Goal: Task Accomplishment & Management: Complete application form

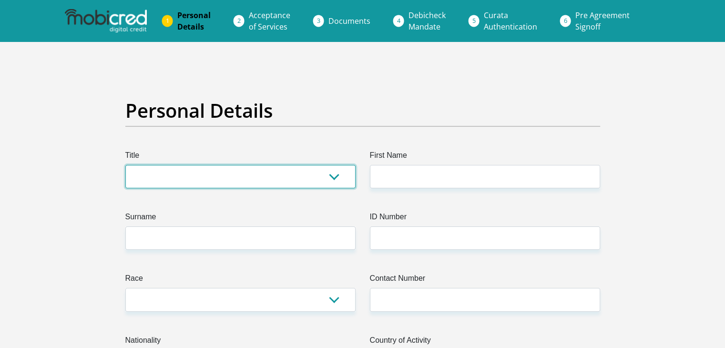
drag, startPoint x: 0, startPoint y: 0, endPoint x: 295, endPoint y: 164, distance: 338.1
click at [295, 165] on select "Mr Ms Mrs Dr [PERSON_NAME]" at bounding box center [240, 176] width 230 height 23
select select "Mrs"
click at [125, 165] on select "Mr Ms Mrs Dr [PERSON_NAME]" at bounding box center [240, 176] width 230 height 23
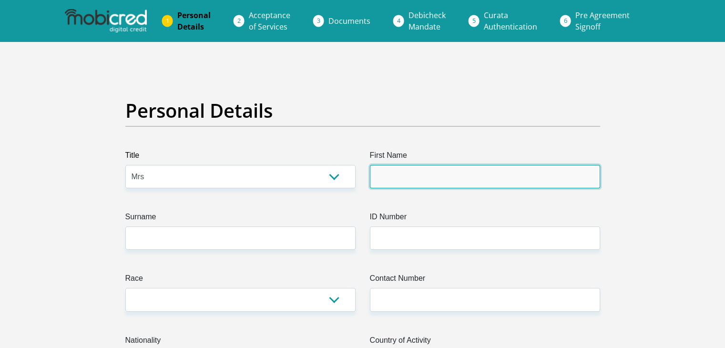
click at [409, 166] on input "First Name" at bounding box center [485, 176] width 230 height 23
type input "M"
type input "MasekaHildah"
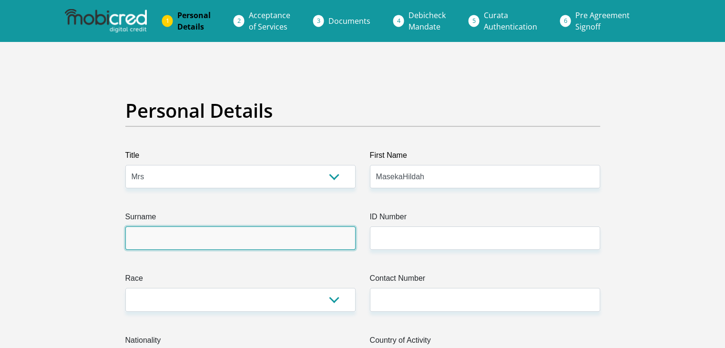
click at [255, 247] on input "Surname" at bounding box center [240, 237] width 230 height 23
type input "Ditlotlo"
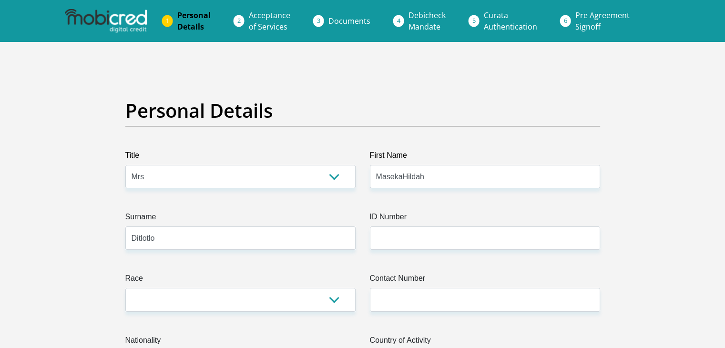
select select "ZAF"
type input "1 Zigma"
type input "[PERSON_NAME]"
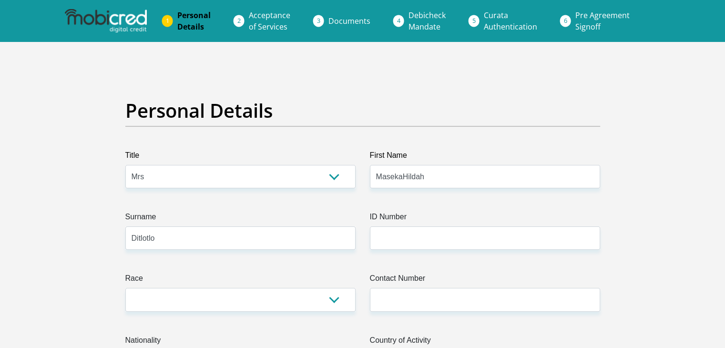
type input "8550"
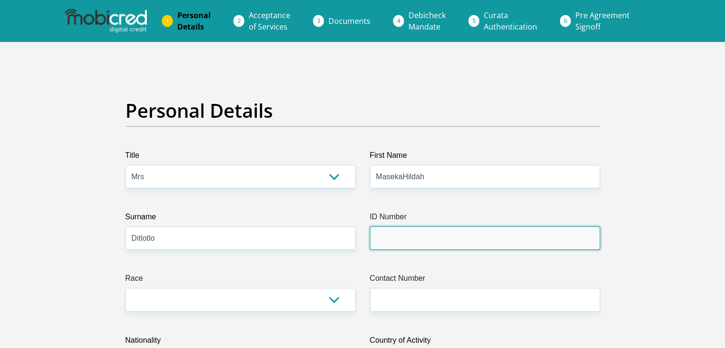
click at [397, 233] on input "ID Number" at bounding box center [485, 237] width 230 height 23
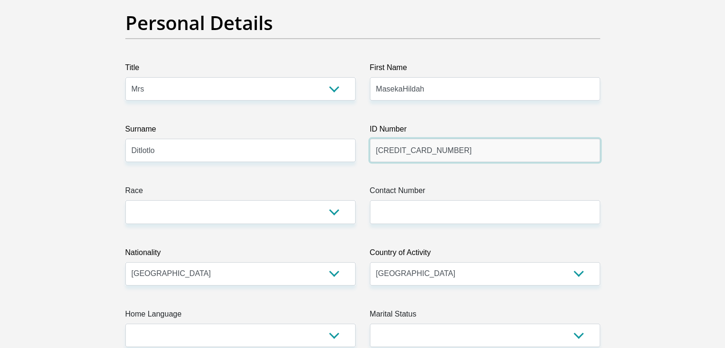
scroll to position [92, 0]
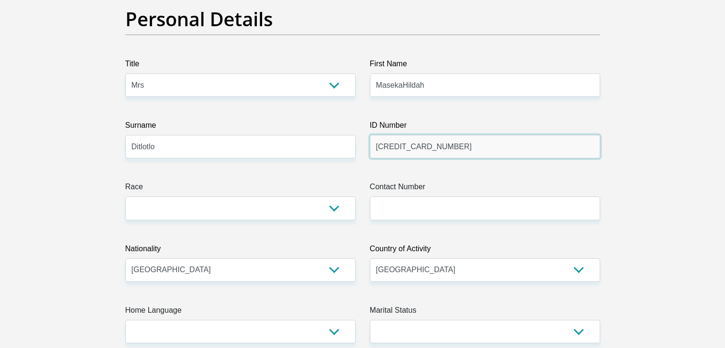
type input "6701110461081"
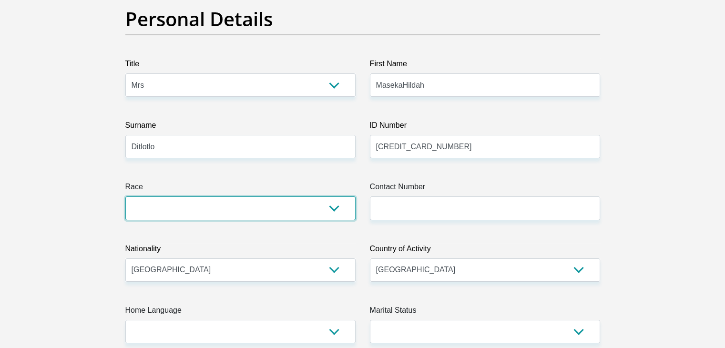
click at [335, 213] on select "Black Coloured Indian White Other" at bounding box center [240, 207] width 230 height 23
select select "1"
click at [125, 196] on select "Black Coloured Indian White Other" at bounding box center [240, 207] width 230 height 23
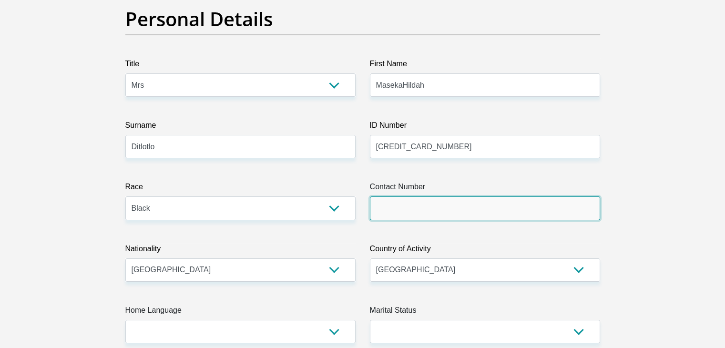
click at [390, 212] on input "Contact Number" at bounding box center [485, 207] width 230 height 23
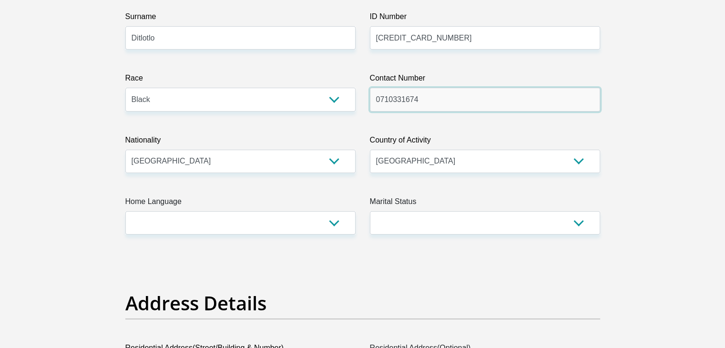
scroll to position [208, 0]
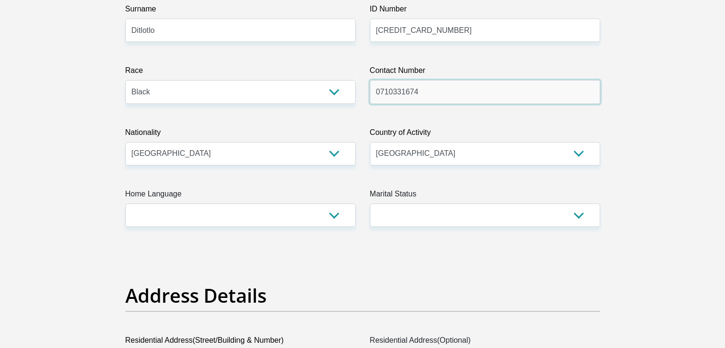
type input "0710331674"
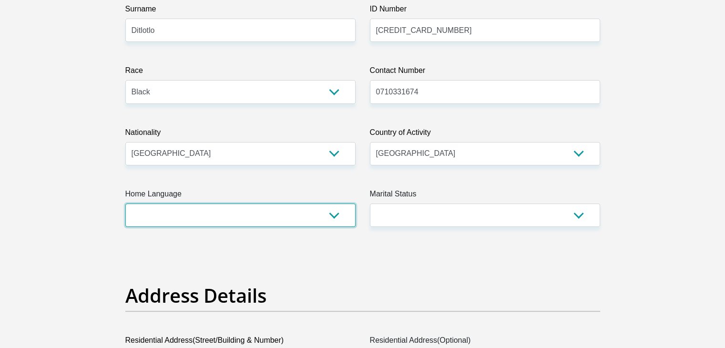
click at [318, 208] on select "Afrikaans English Sepedi South Ndebele Southern Sotho Swati Tsonga Tswana Venda…" at bounding box center [240, 215] width 230 height 23
select select "tsn"
click at [125, 204] on select "Afrikaans English Sepedi South Ndebele Southern Sotho Swati Tsonga Tswana Venda…" at bounding box center [240, 215] width 230 height 23
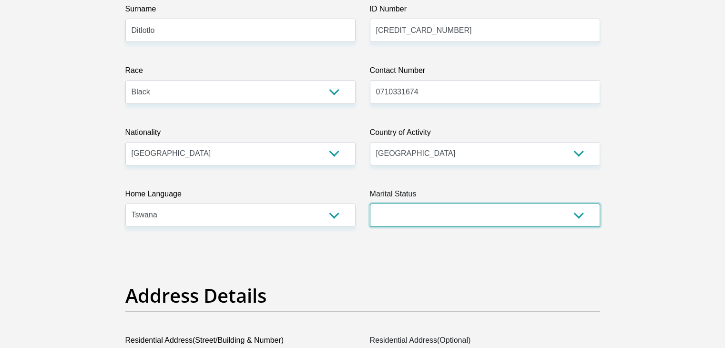
click at [423, 216] on select "Married ANC Single Divorced Widowed Married COP or Customary Law" at bounding box center [485, 215] width 230 height 23
select select "1"
click at [370, 204] on select "Married ANC Single Divorced Widowed Married COP or Customary Law" at bounding box center [485, 215] width 230 height 23
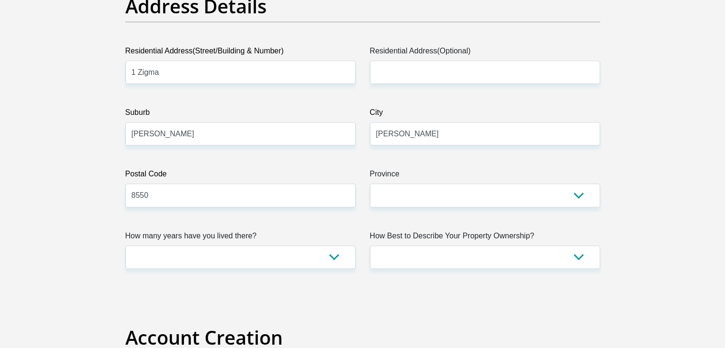
scroll to position [498, 0]
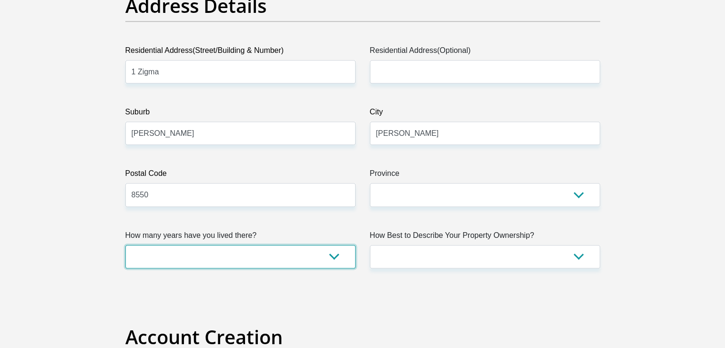
click at [320, 248] on select "less than 1 year 1-3 years 3-5 years 5+ years" at bounding box center [240, 256] width 230 height 23
select select "5"
click at [125, 245] on select "less than 1 year 1-3 years 3-5 years 5+ years" at bounding box center [240, 256] width 230 height 23
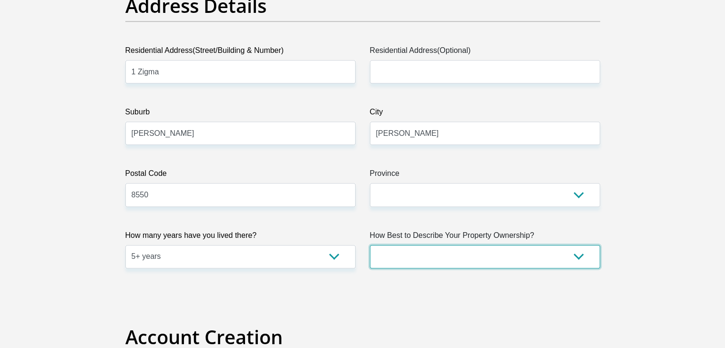
click at [438, 246] on select "Owned Rented Family Owned Company Dwelling" at bounding box center [485, 256] width 230 height 23
select select "Owned"
click at [370, 245] on select "Owned Rented Family Owned Company Dwelling" at bounding box center [485, 256] width 230 height 23
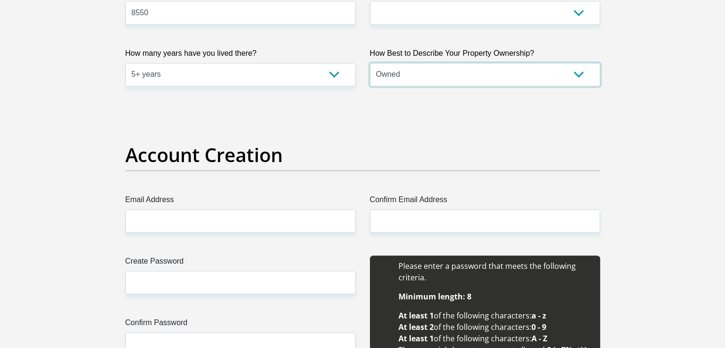
scroll to position [742, 0]
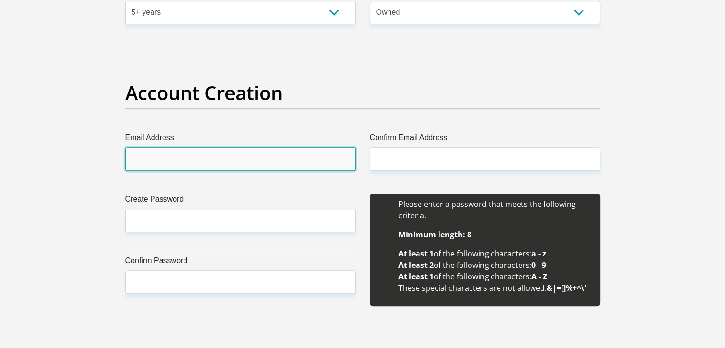
click at [262, 153] on input "Email Address" at bounding box center [240, 158] width 230 height 23
type input "[EMAIL_ADDRESS][DOMAIN_NAME]"
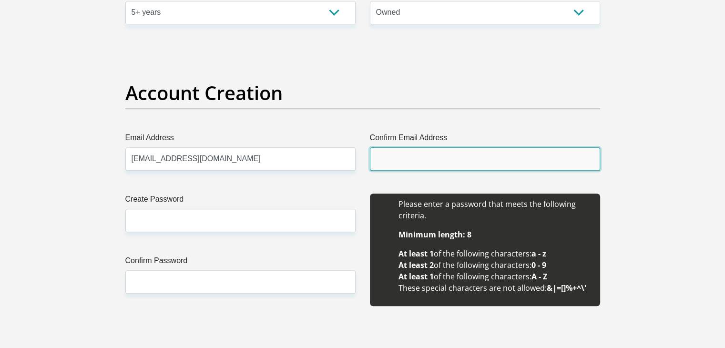
type input "[EMAIL_ADDRESS][DOMAIN_NAME]"
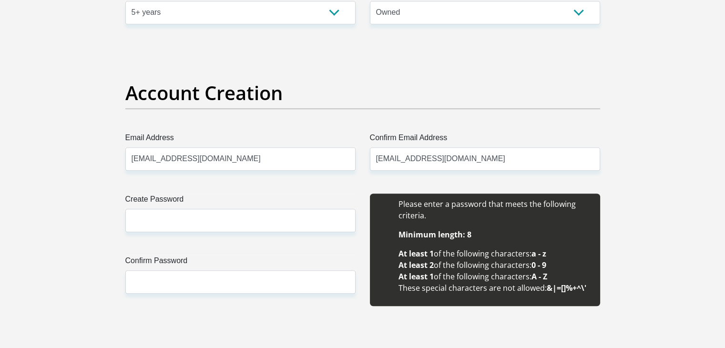
type input "Tlotlo"
type input "Ditlotlo"
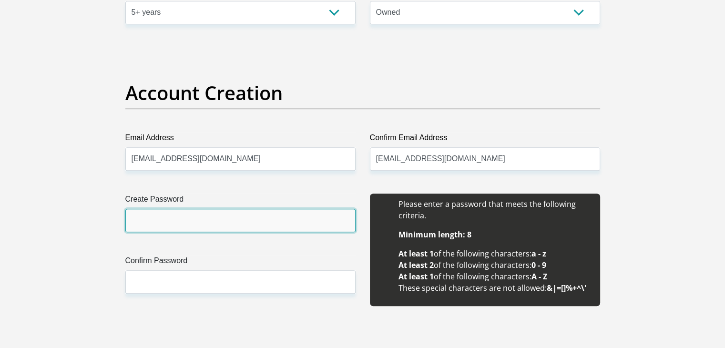
click at [247, 210] on input "Create Password" at bounding box center [240, 220] width 230 height 23
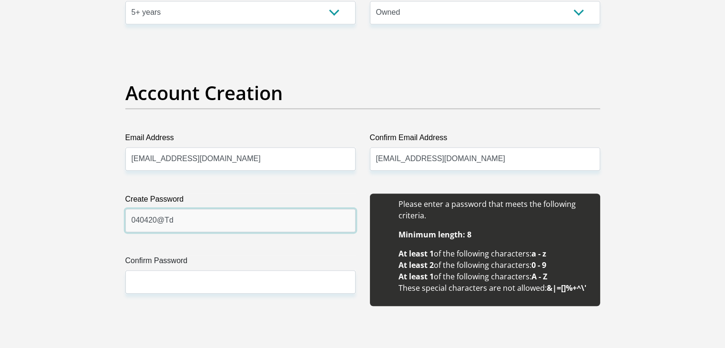
type input "040420@Td"
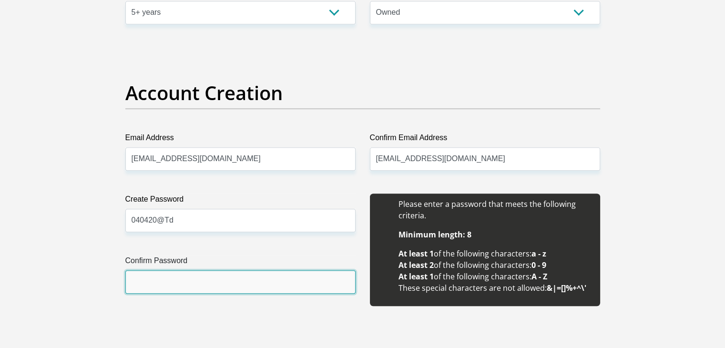
click at [206, 275] on input "Confirm Password" at bounding box center [240, 281] width 230 height 23
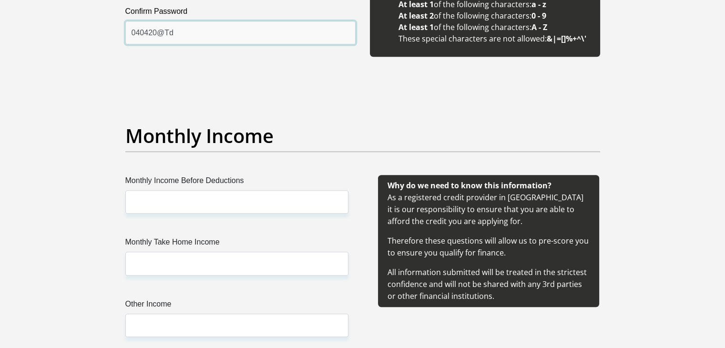
scroll to position [991, 0]
type input "040420@Td"
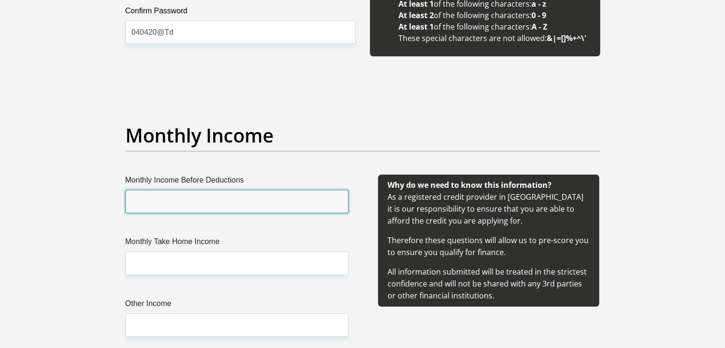
click at [243, 199] on input "Monthly Income Before Deductions" at bounding box center [236, 201] width 223 height 23
type input "32000"
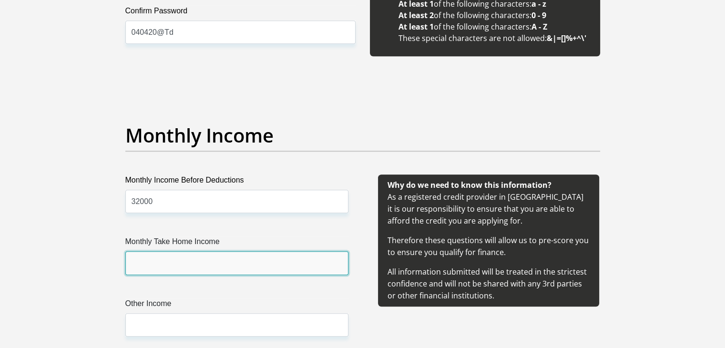
click at [183, 264] on input "Monthly Take Home Income" at bounding box center [236, 262] width 223 height 23
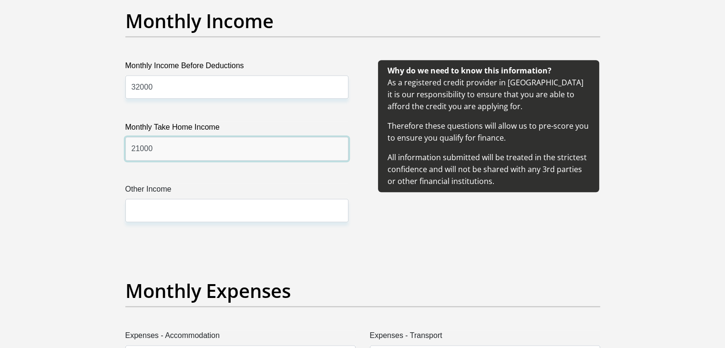
scroll to position [1106, 0]
type input "21000"
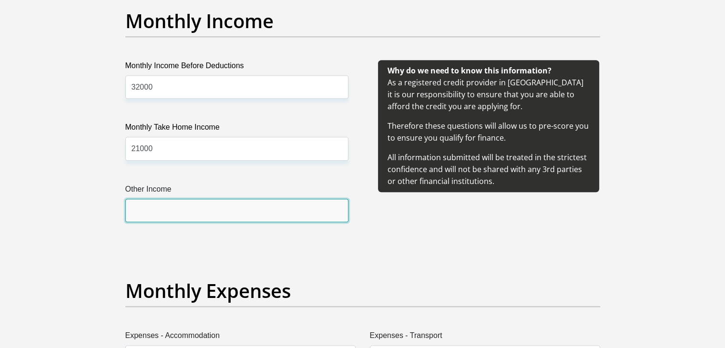
click at [209, 204] on input "Other Income" at bounding box center [236, 210] width 223 height 23
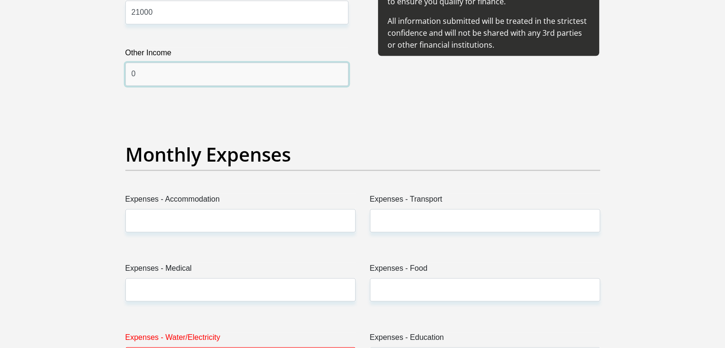
scroll to position [1241, 0]
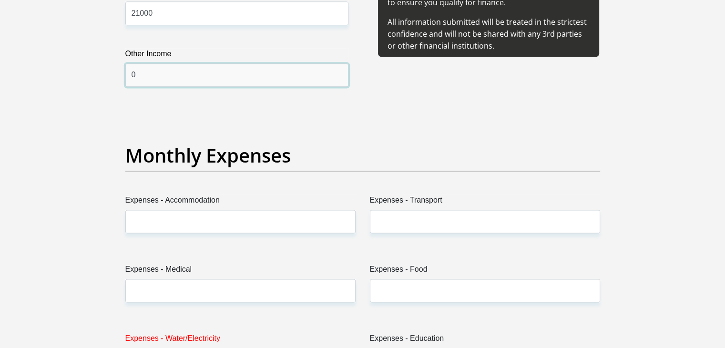
type input "0"
click at [209, 206] on label "Expenses - Accommodation" at bounding box center [240, 201] width 230 height 15
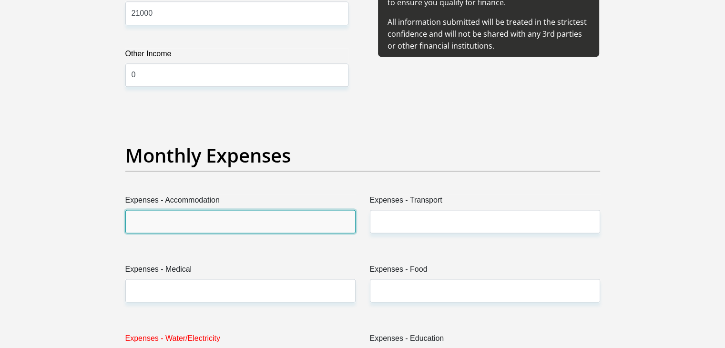
click at [209, 210] on input "Expenses - Accommodation" at bounding box center [240, 221] width 230 height 23
click at [207, 218] on input "Expenses - Accommodation" at bounding box center [240, 221] width 230 height 23
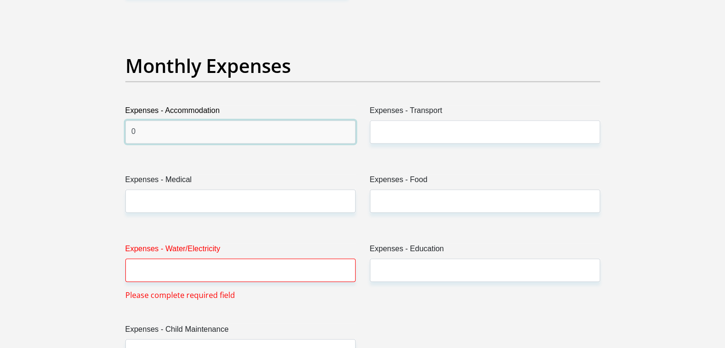
scroll to position [1331, 0]
type input "0"
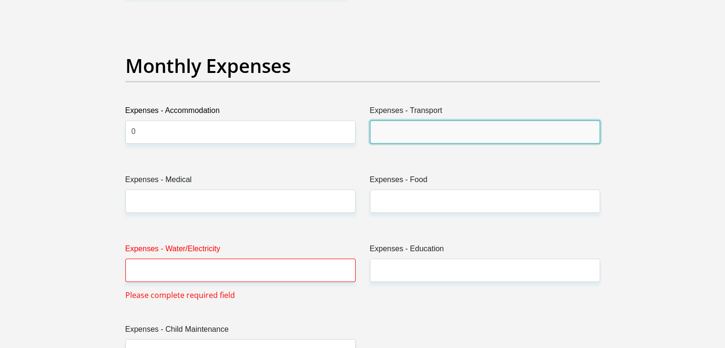
click at [410, 131] on input "Expenses - Transport" at bounding box center [485, 131] width 230 height 23
type input "1"
type input "500"
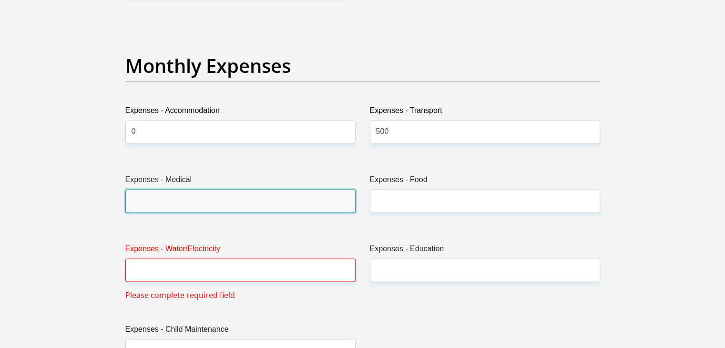
click at [280, 206] on input "Expenses - Medical" at bounding box center [240, 200] width 230 height 23
type input "3500"
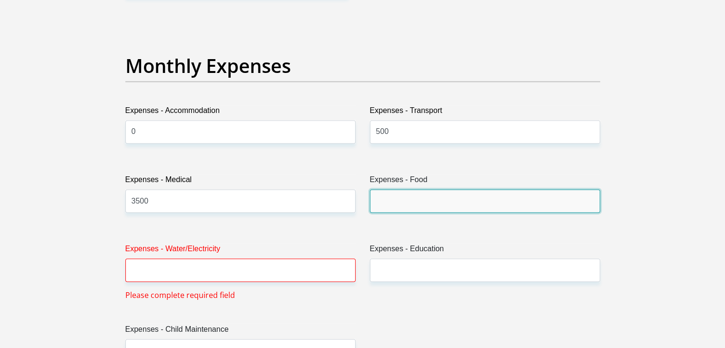
click at [413, 208] on input "Expenses - Food" at bounding box center [485, 200] width 230 height 23
type input "0"
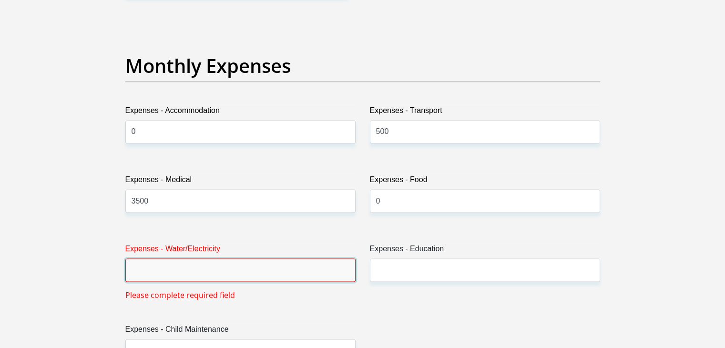
click at [240, 275] on input "Expenses - Water/Electricity" at bounding box center [240, 269] width 230 height 23
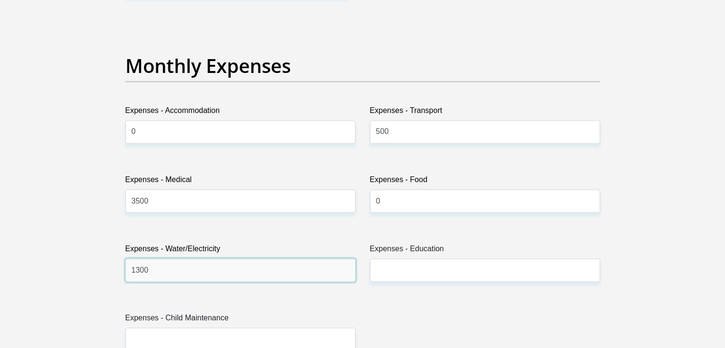
type input "1300"
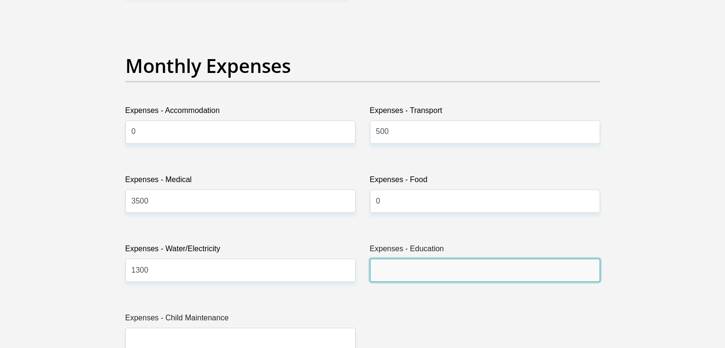
click at [377, 273] on input "Expenses - Education" at bounding box center [485, 269] width 230 height 23
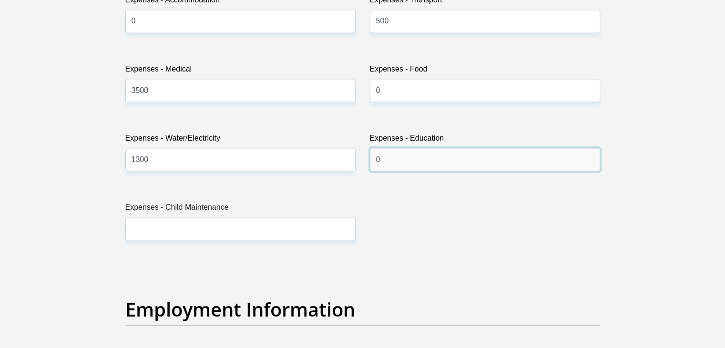
scroll to position [1442, 0]
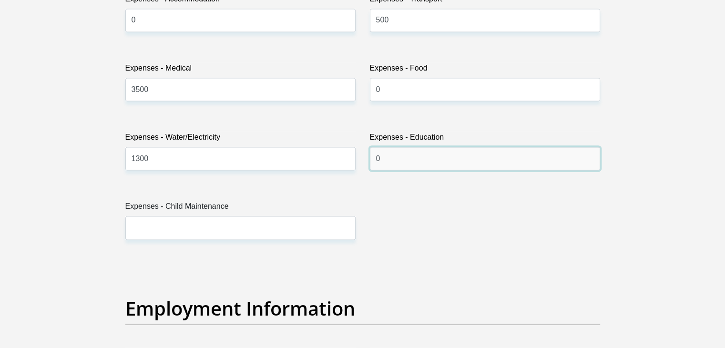
type input "0"
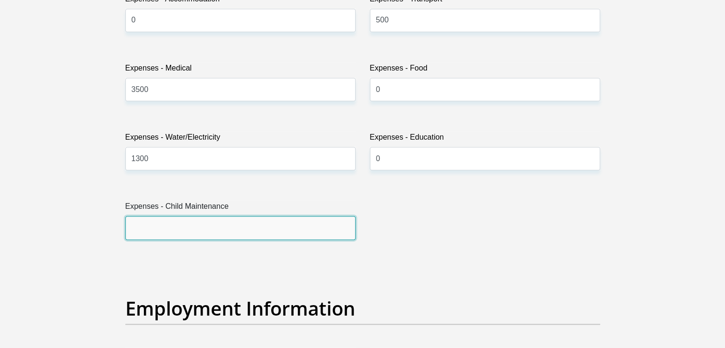
click at [304, 231] on input "Expenses - Child Maintenance" at bounding box center [240, 227] width 230 height 23
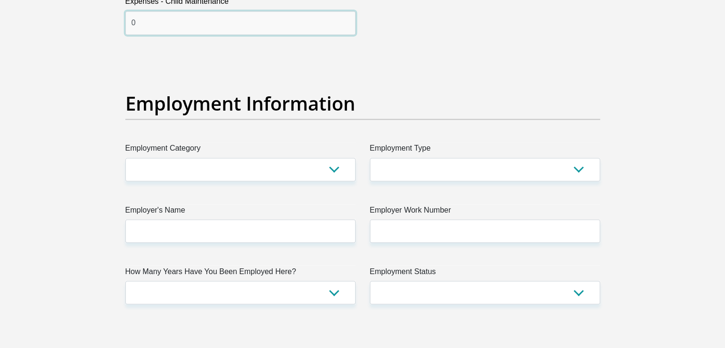
scroll to position [1647, 0]
type input "0"
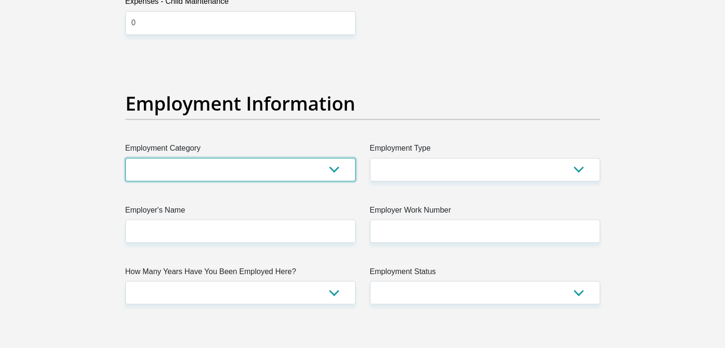
click at [253, 174] on select "AGRICULTURE ALCOHOL & TOBACCO CONSTRUCTION MATERIALS METALLURGY EQUIPMENT FOR R…" at bounding box center [240, 169] width 230 height 23
select select "77"
click at [125, 158] on select "AGRICULTURE ALCOHOL & TOBACCO CONSTRUCTION MATERIALS METALLURGY EQUIPMENT FOR R…" at bounding box center [240, 169] width 230 height 23
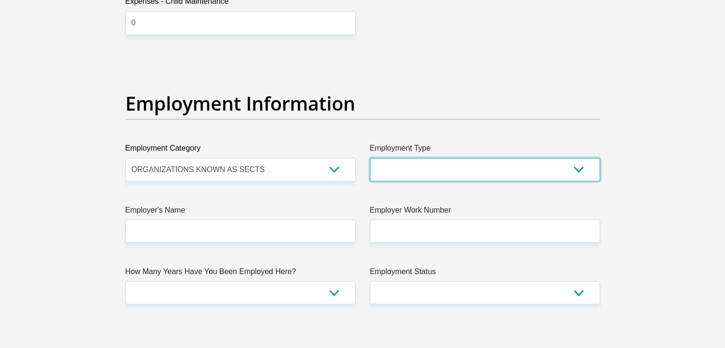
click at [409, 174] on select "College/Lecturer Craft Seller Creative Driver Executive Farmer Forces - Non Com…" at bounding box center [485, 169] width 230 height 23
select select "Teacher"
click at [370, 158] on select "College/Lecturer Craft Seller Creative Driver Executive Farmer Forces - Non Com…" at bounding box center [485, 169] width 230 height 23
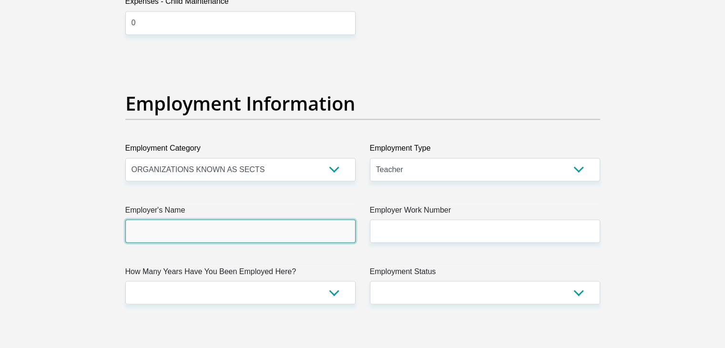
click at [232, 227] on input "Employer's Name" at bounding box center [240, 230] width 230 height 23
type input "NorthernCapeDepartmentofEducation"
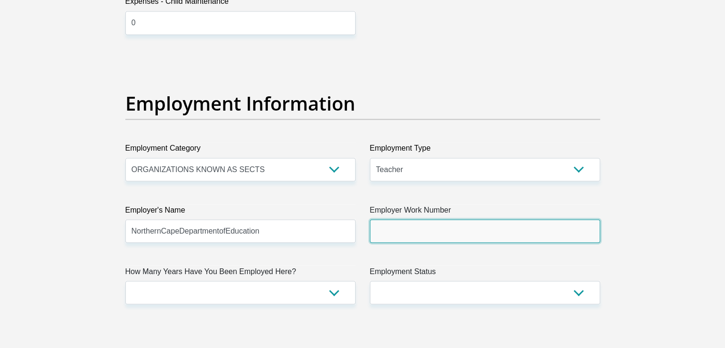
click at [457, 229] on input "Employer Work Number" at bounding box center [485, 230] width 230 height 23
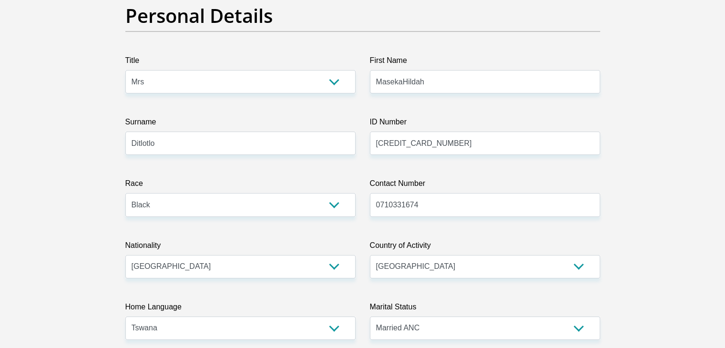
scroll to position [95, 0]
click at [467, 81] on input "MasekaHildah" at bounding box center [485, 81] width 230 height 23
type input "M"
type input "Tlotlo"
click at [397, 132] on input "6701110461081" at bounding box center [485, 142] width 230 height 23
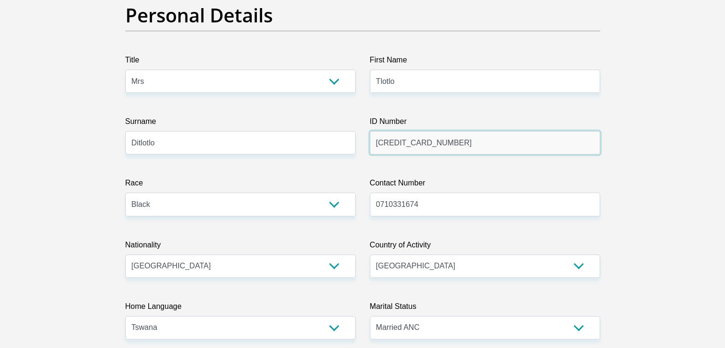
type textarea "1"
click at [429, 141] on input "6701110461081" at bounding box center [485, 142] width 230 height 23
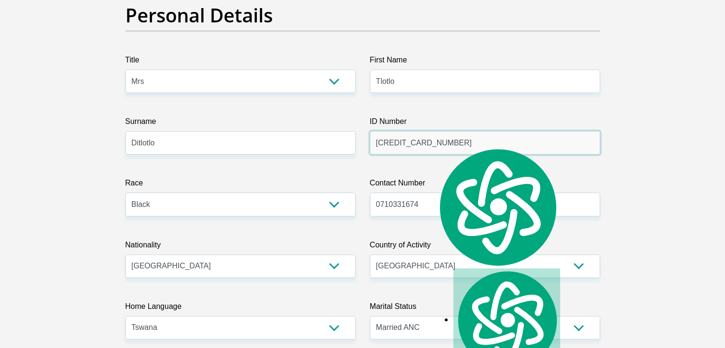
click at [429, 141] on input "6701110461081" at bounding box center [485, 142] width 230 height 23
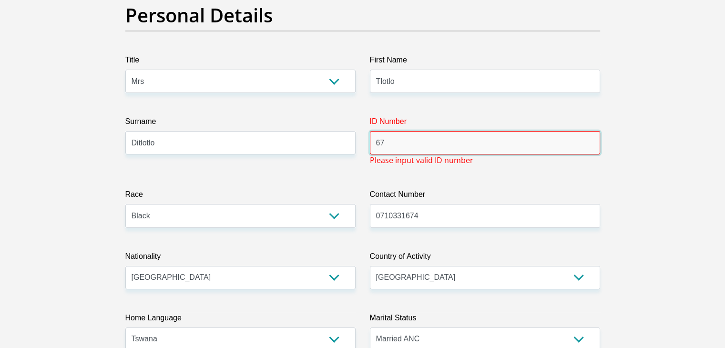
type input "6"
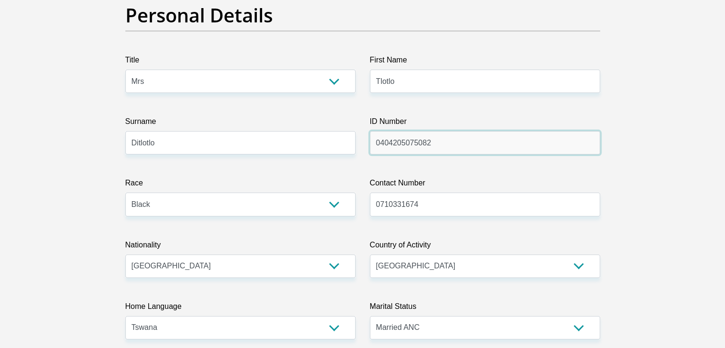
type input "0404205075082"
click at [264, 87] on select "Mr Ms Mrs Dr [PERSON_NAME]" at bounding box center [240, 81] width 230 height 23
select select "Mr"
click at [125, 70] on select "Mr Ms Mrs Dr [PERSON_NAME]" at bounding box center [240, 81] width 230 height 23
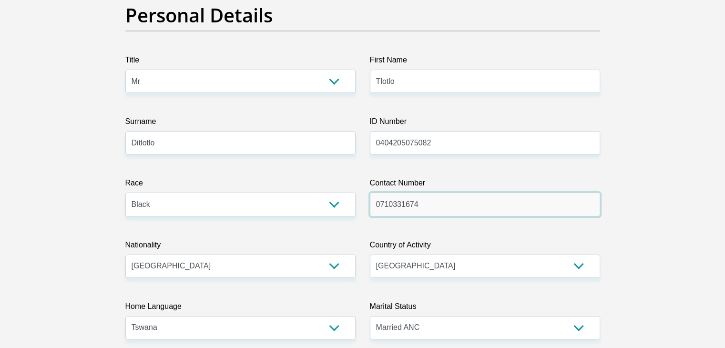
click at [416, 201] on input "0710331674" at bounding box center [485, 204] width 230 height 23
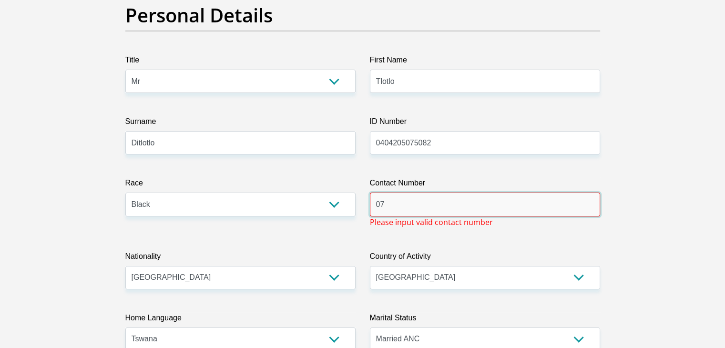
type input "0"
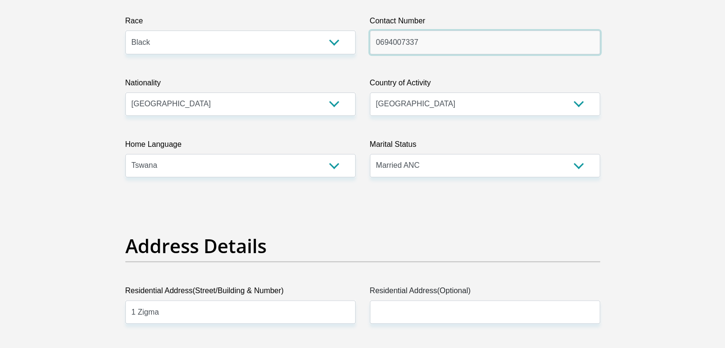
scroll to position [260, 0]
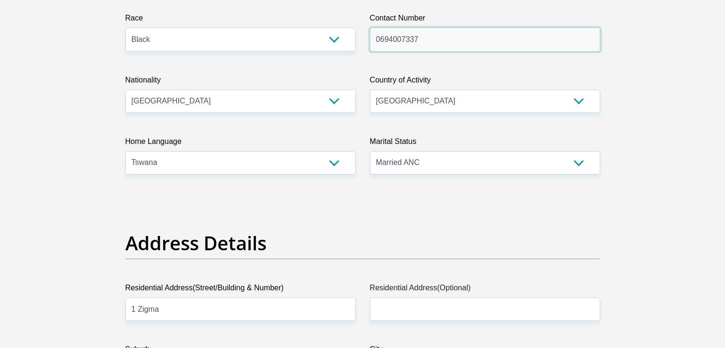
type input "0694007337"
click at [422, 169] on select "Married ANC Single Divorced Widowed Married COP or Customary Law" at bounding box center [485, 162] width 230 height 23
select select "2"
click at [370, 151] on select "Married ANC Single Divorced Widowed Married COP or Customary Law" at bounding box center [485, 162] width 230 height 23
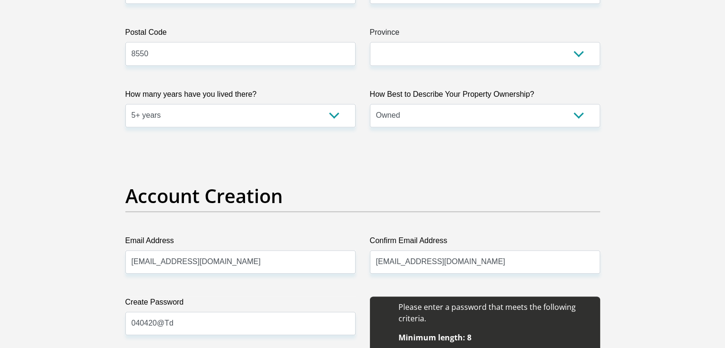
scroll to position [640, 0]
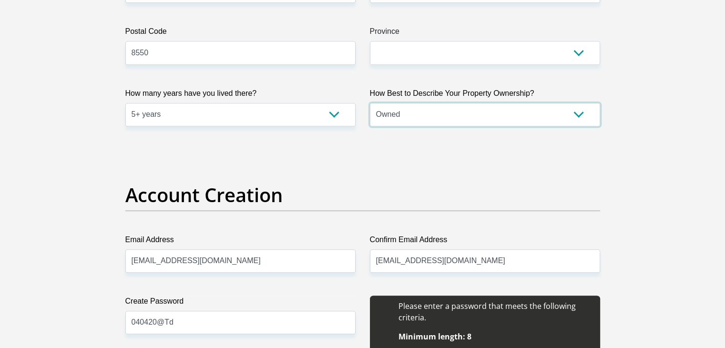
click at [476, 121] on select "Owned Rented Family Owned Company Dwelling" at bounding box center [485, 114] width 230 height 23
select select "parents"
click at [370, 103] on select "Owned Rented Family Owned Company Dwelling" at bounding box center [485, 114] width 230 height 23
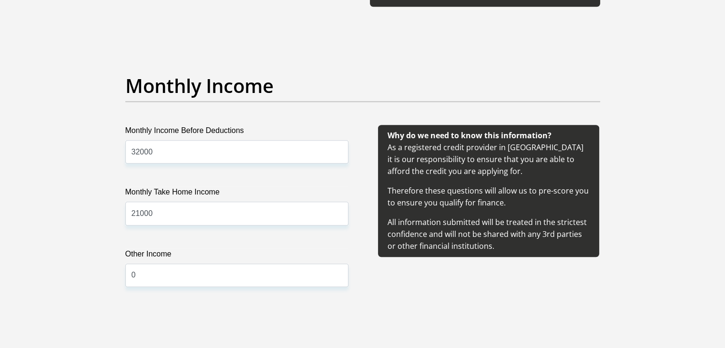
scroll to position [1044, 0]
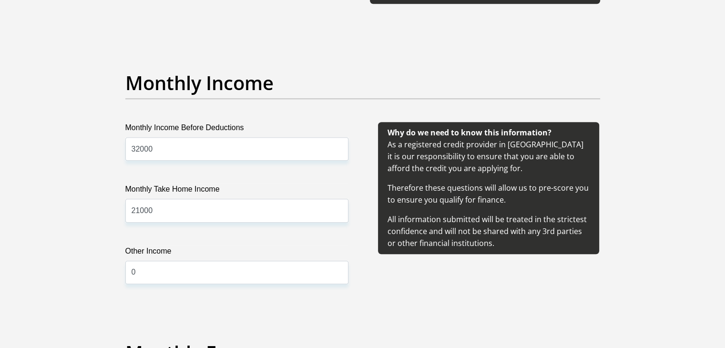
click at [244, 132] on label "Monthly Income Before Deductions" at bounding box center [236, 129] width 223 height 15
click at [244, 137] on input "32000" at bounding box center [236, 148] width 223 height 23
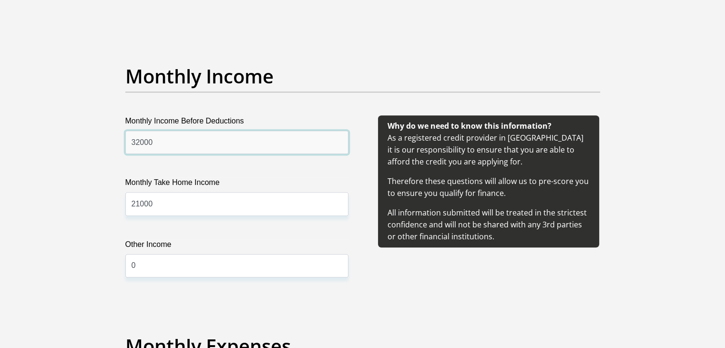
scroll to position [1052, 0]
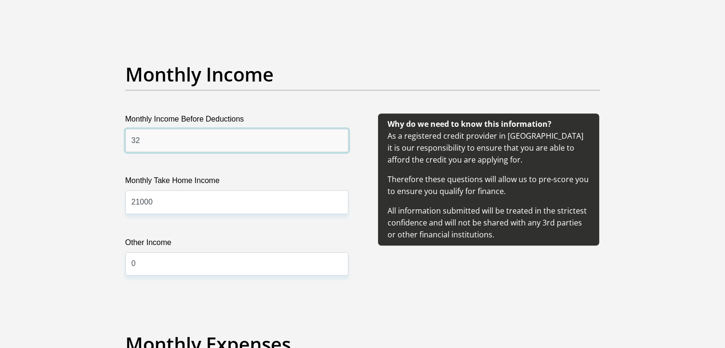
type input "3"
type input "6000"
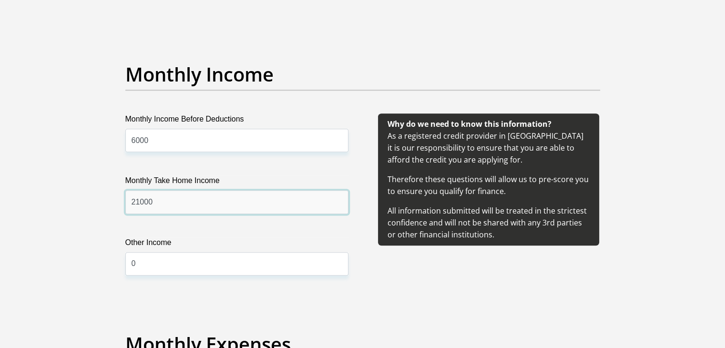
click at [183, 197] on input "21000" at bounding box center [236, 201] width 223 height 23
type input "2"
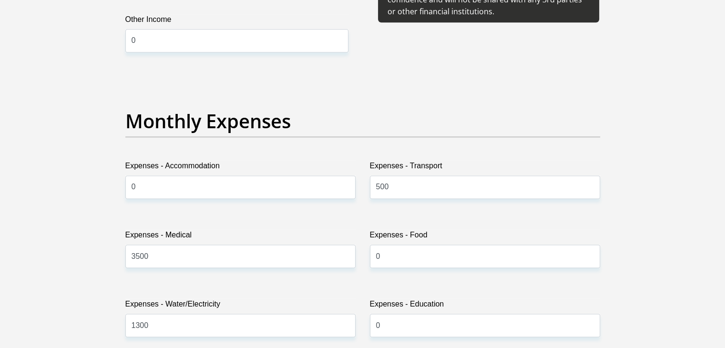
scroll to position [1277, 0]
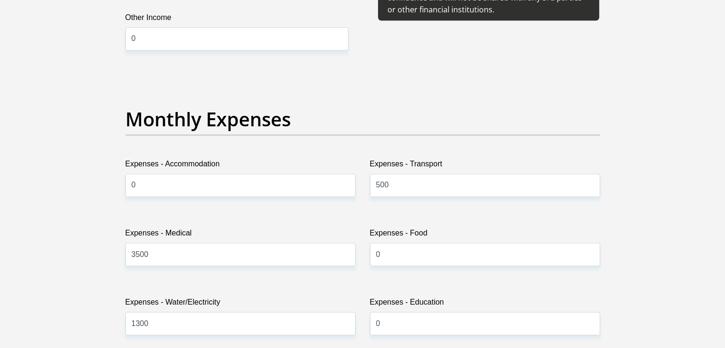
type input "6000"
click at [210, 250] on input "3500" at bounding box center [240, 254] width 230 height 23
type input "3"
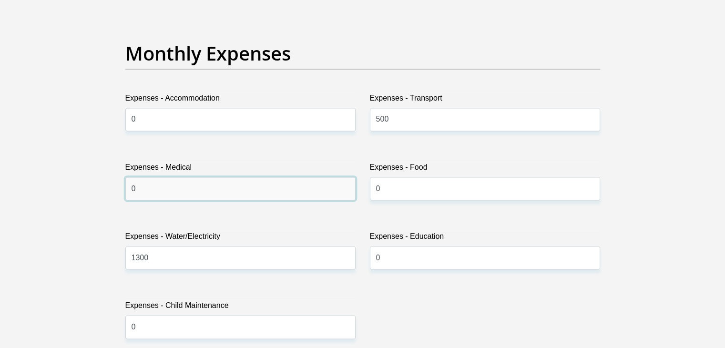
scroll to position [1343, 0]
type input "0"
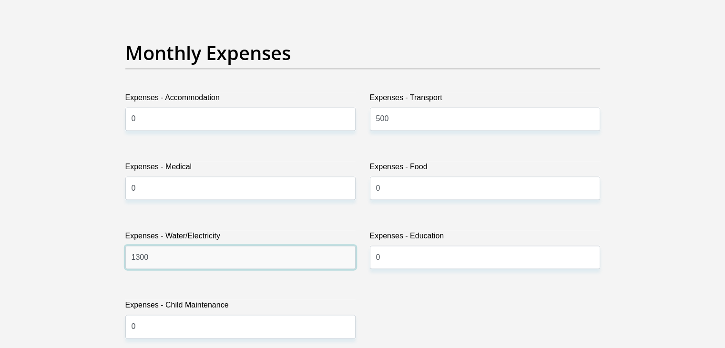
click at [210, 250] on input "1300" at bounding box center [240, 256] width 230 height 23
type input "1"
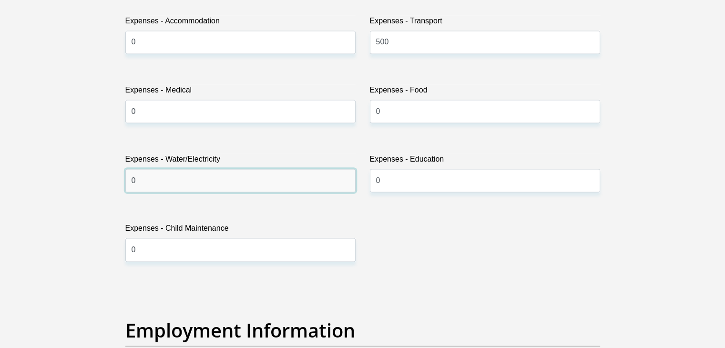
scroll to position [1423, 0]
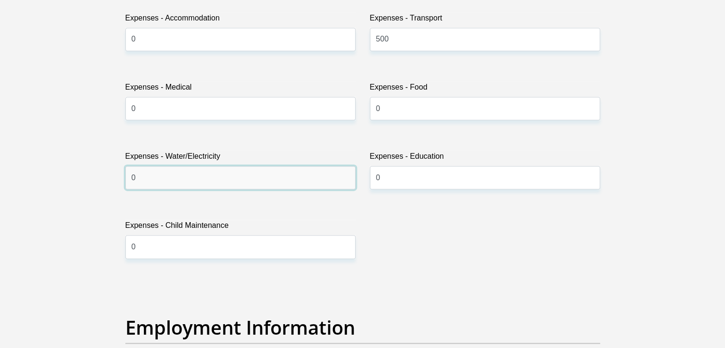
type input "0"
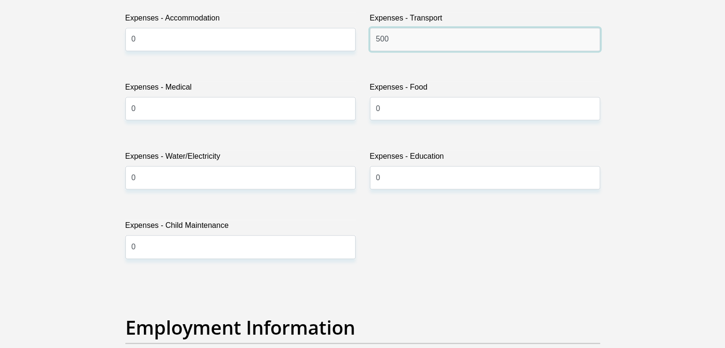
click at [452, 42] on input "500" at bounding box center [485, 39] width 230 height 23
type input "5"
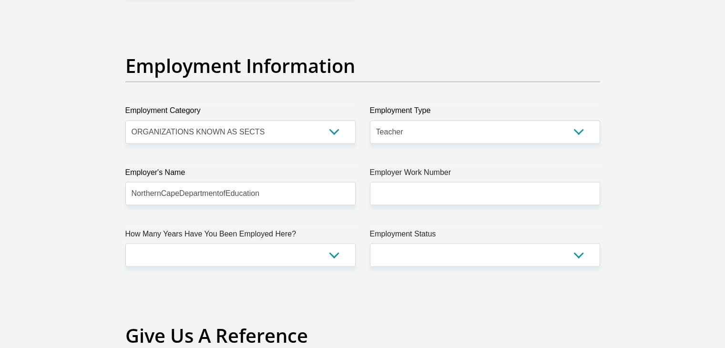
scroll to position [1688, 0]
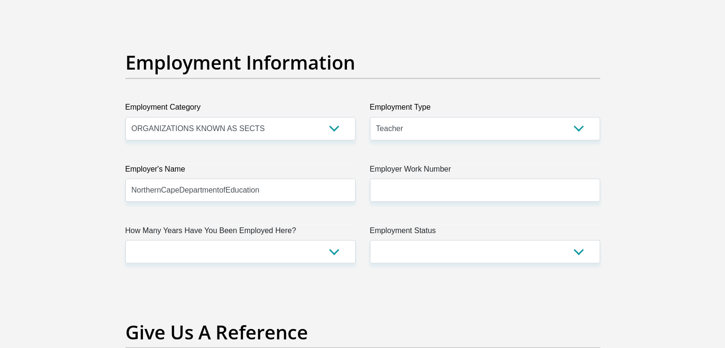
type input "0"
click at [284, 119] on select "AGRICULTURE ALCOHOL & TOBACCO CONSTRUCTION MATERIALS METALLURGY EQUIPMENT FOR R…" at bounding box center [240, 128] width 230 height 23
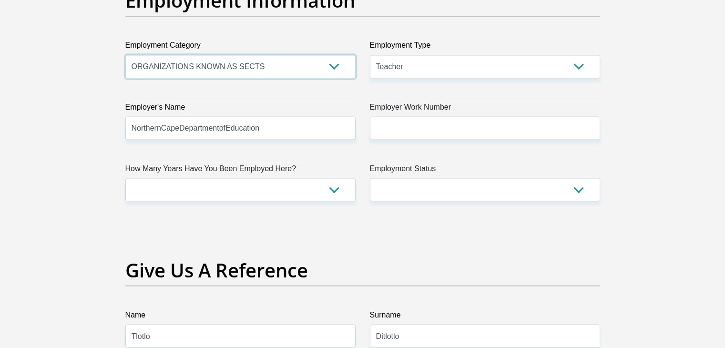
scroll to position [1758, 0]
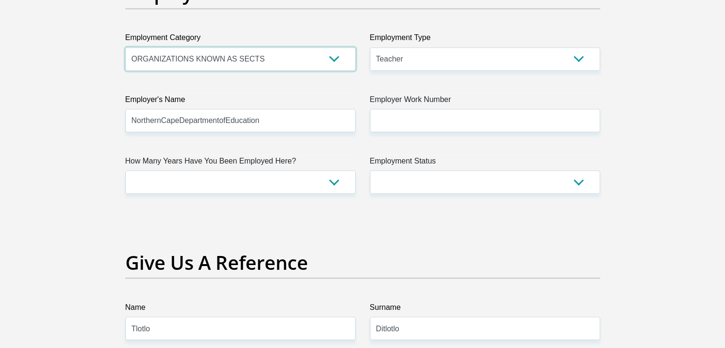
click at [311, 67] on select "AGRICULTURE ALCOHOL & TOBACCO CONSTRUCTION MATERIALS METALLURGY EQUIPMENT FOR R…" at bounding box center [240, 58] width 230 height 23
click at [125, 47] on select "AGRICULTURE ALCOHOL & TOBACCO CONSTRUCTION MATERIALS METALLURGY EQUIPMENT FOR R…" at bounding box center [240, 58] width 230 height 23
click at [458, 65] on select "College/Lecturer Craft Seller Creative Driver Executive Farmer Forces - Non Com…" at bounding box center [485, 58] width 230 height 23
select select "Student"
click at [370, 47] on select "College/Lecturer Craft Seller Creative Driver Executive Farmer Forces - Non Com…" at bounding box center [485, 58] width 230 height 23
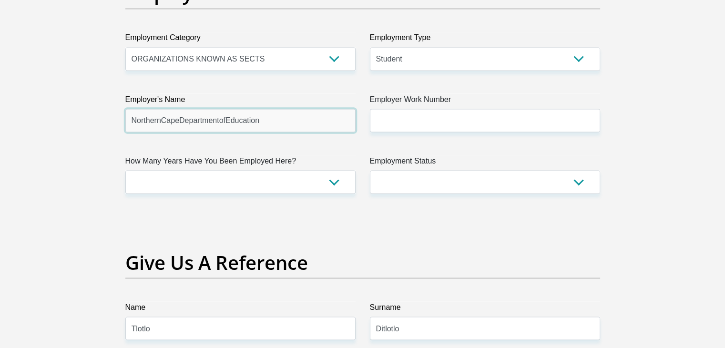
click at [311, 118] on input "NorthernCapeDepartmentofEducation" at bounding box center [240, 120] width 230 height 23
type input "N"
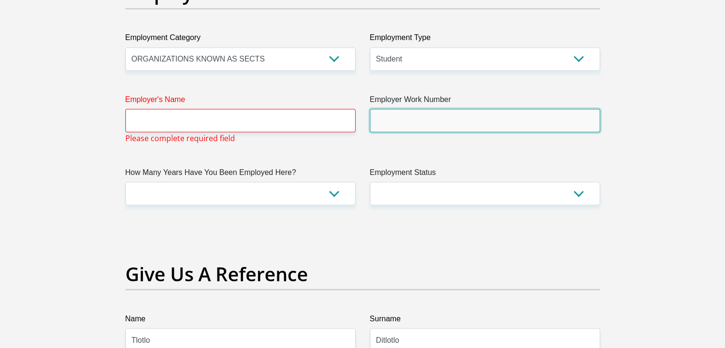
click at [441, 118] on input "Employer Work Number" at bounding box center [485, 120] width 230 height 23
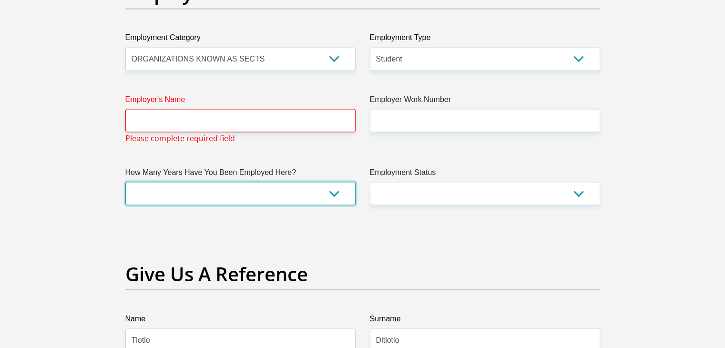
click at [303, 186] on select "less than 1 year 1-3 years 3-5 years 5+ years" at bounding box center [240, 193] width 230 height 23
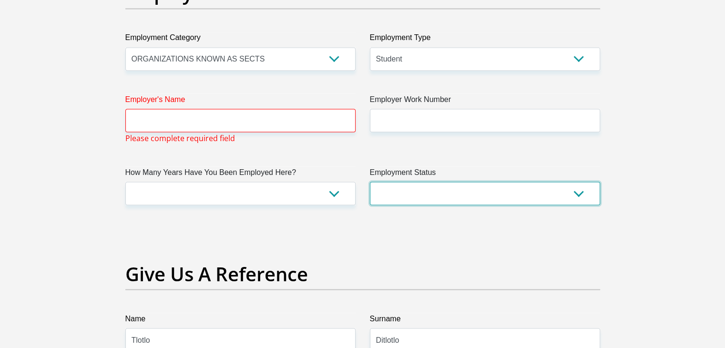
click at [421, 187] on select "Permanent/Full-time Part-time/Casual [DEMOGRAPHIC_DATA] Worker Self-Employed Ho…" at bounding box center [485, 193] width 230 height 23
select select "7"
click at [370, 182] on select "Permanent/Full-time Part-time/Casual [DEMOGRAPHIC_DATA] Worker Self-Employed Ho…" at bounding box center [485, 193] width 230 height 23
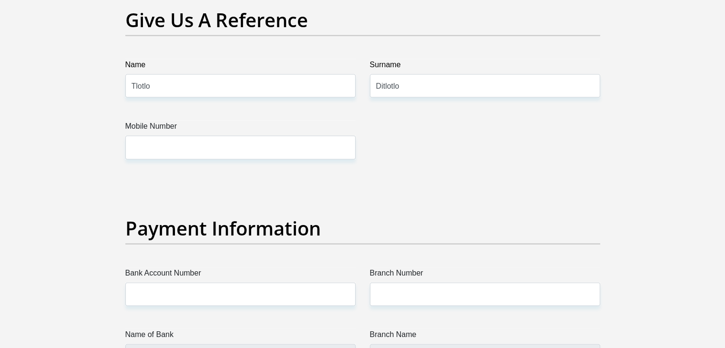
scroll to position [2014, 0]
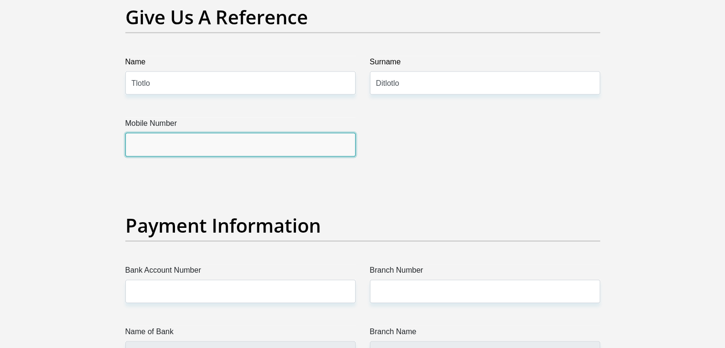
click at [302, 139] on input "Mobile Number" at bounding box center [240, 144] width 230 height 23
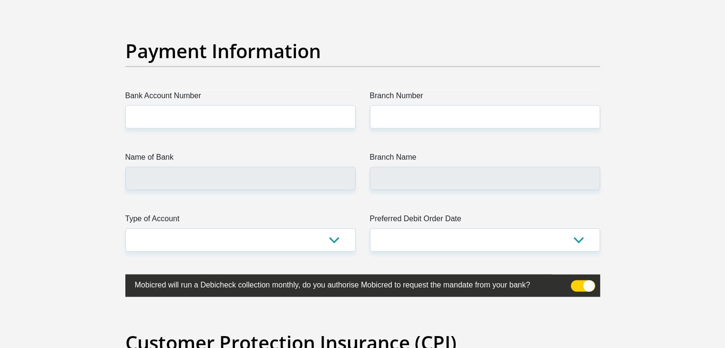
scroll to position [2189, 0]
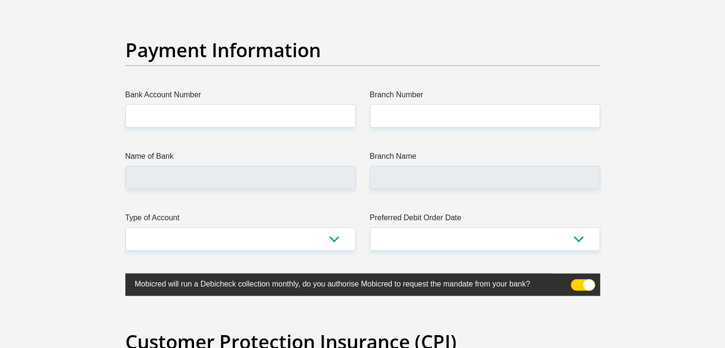
type input "0694007337"
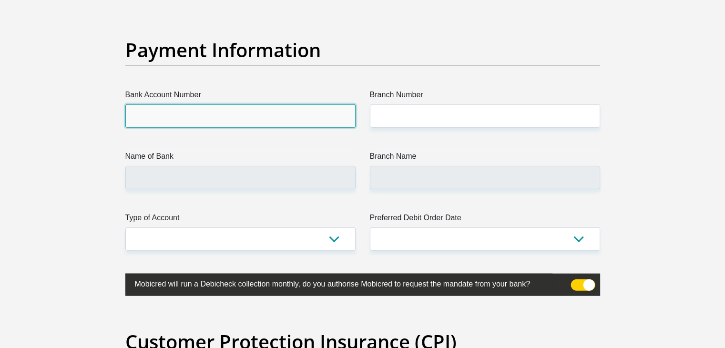
click at [219, 122] on input "Bank Account Number" at bounding box center [240, 115] width 230 height 23
type input "9367071791"
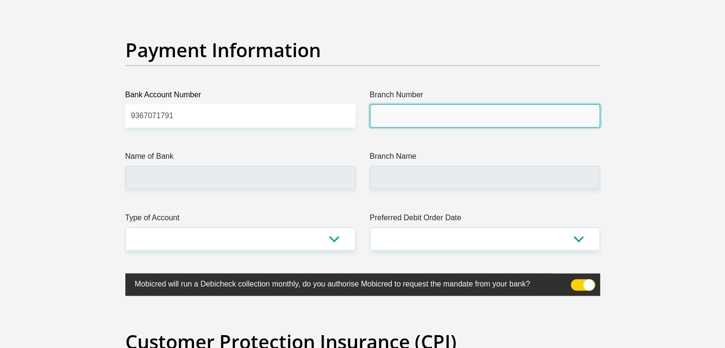
click at [459, 116] on input "Branch Number" at bounding box center [485, 115] width 230 height 23
type input "632005"
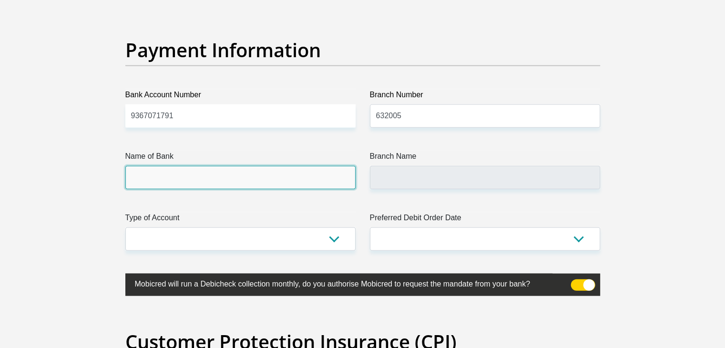
click at [263, 170] on input "Name of Bank" at bounding box center [240, 177] width 230 height 23
type input "ABSA BANK"
type input "ABSA ELECTRONIC SETTLEMENT CNT"
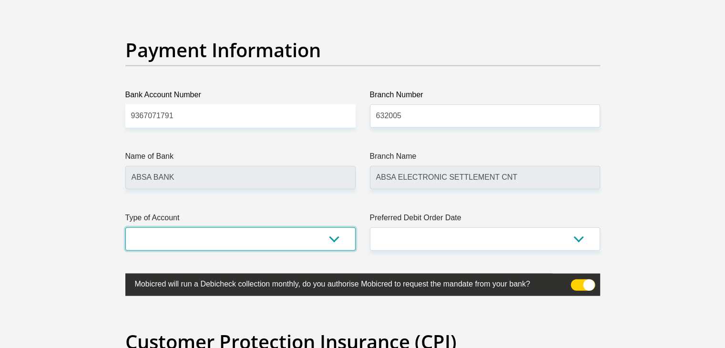
click at [289, 248] on select "Cheque Savings" at bounding box center [240, 238] width 230 height 23
select select "SAV"
click at [125, 227] on select "Cheque Savings" at bounding box center [240, 238] width 230 height 23
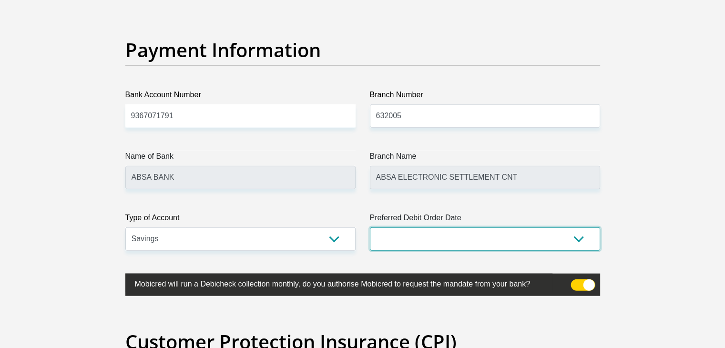
click at [406, 244] on select "1st 2nd 3rd 4th 5th 7th 18th 19th 20th 21st 22nd 23rd 24th 25th 26th 27th 28th …" at bounding box center [485, 238] width 230 height 23
select select "1"
click at [370, 227] on select "1st 2nd 3rd 4th 5th 7th 18th 19th 20th 21st 22nd 23rd 24th 25th 26th 27th 28th …" at bounding box center [485, 238] width 230 height 23
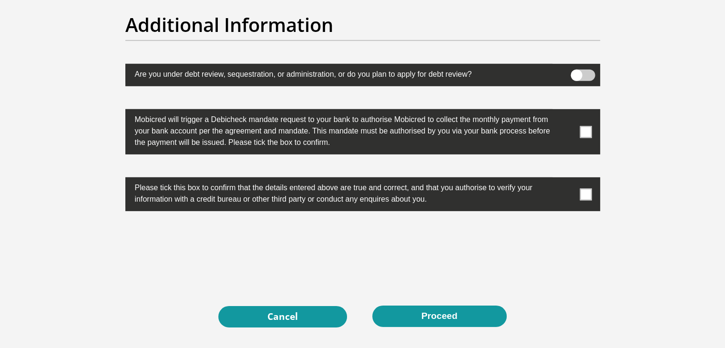
scroll to position [2993, 0]
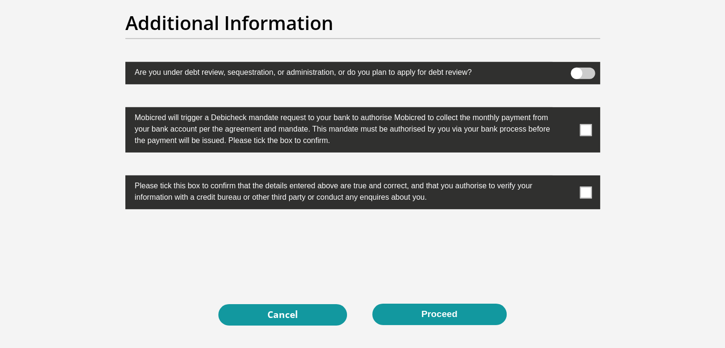
click at [589, 194] on span at bounding box center [586, 192] width 12 height 12
click at [567, 178] on input "checkbox" at bounding box center [567, 178] width 0 height 0
click at [594, 130] on label at bounding box center [362, 129] width 475 height 45
click at [567, 110] on input "checkbox" at bounding box center [567, 110] width 0 height 0
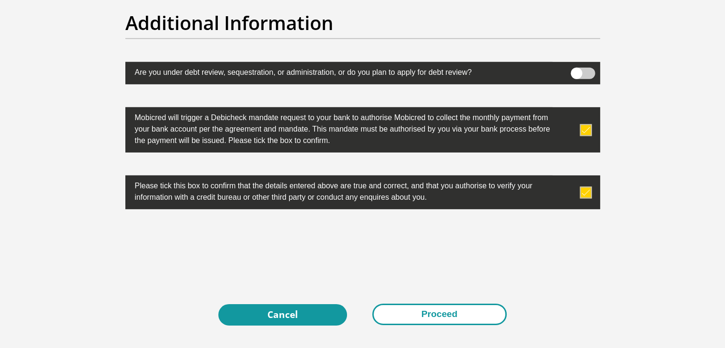
click at [436, 315] on button "Proceed" at bounding box center [439, 314] width 134 height 21
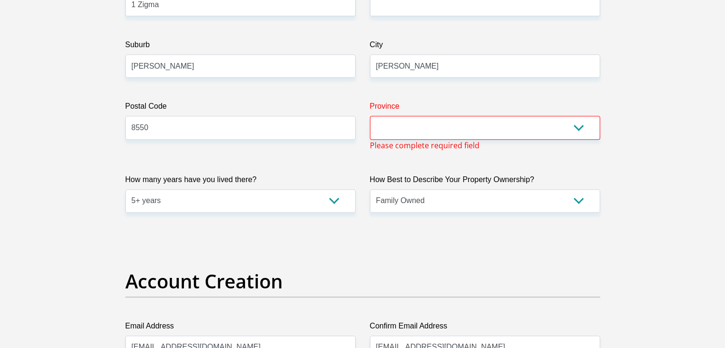
scroll to position [560, 0]
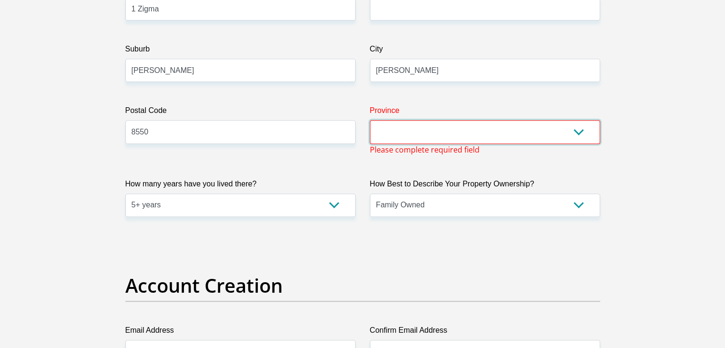
click at [464, 128] on select "Eastern Cape Free State [GEOGRAPHIC_DATA] [GEOGRAPHIC_DATA][DATE] [GEOGRAPHIC_D…" at bounding box center [485, 131] width 230 height 23
select select "[GEOGRAPHIC_DATA]"
click at [370, 120] on select "Eastern Cape Free State [GEOGRAPHIC_DATA] [GEOGRAPHIC_DATA][DATE] [GEOGRAPHIC_D…" at bounding box center [485, 131] width 230 height 23
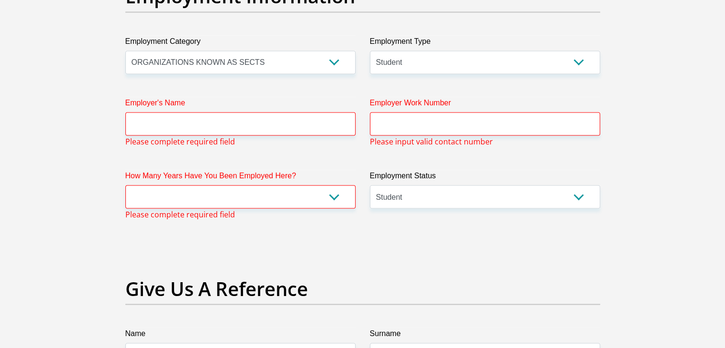
scroll to position [1782, 0]
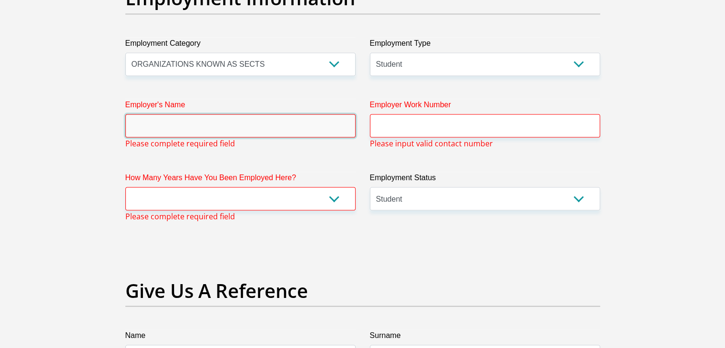
click at [288, 134] on input "Employer's Name" at bounding box center [240, 125] width 230 height 23
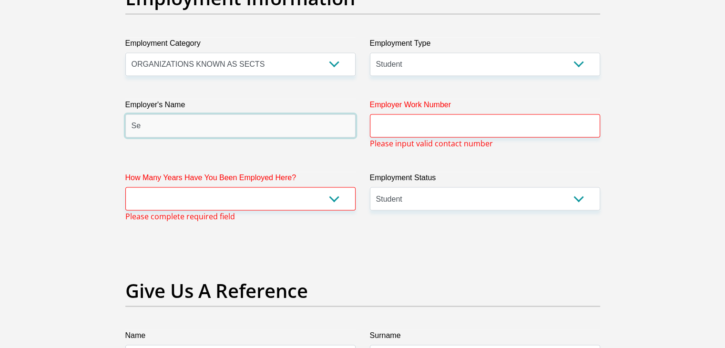
type input "S"
type input "Student"
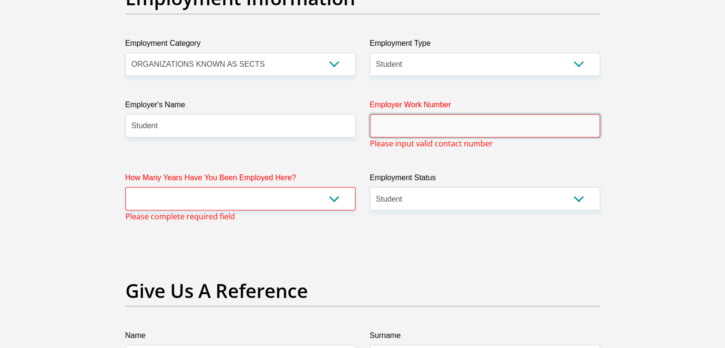
click at [393, 128] on input "Employer Work Number" at bounding box center [485, 125] width 230 height 23
type input "001"
click at [316, 188] on select "less than 1 year 1-3 years 3-5 years 5+ years" at bounding box center [240, 198] width 230 height 23
select select "6"
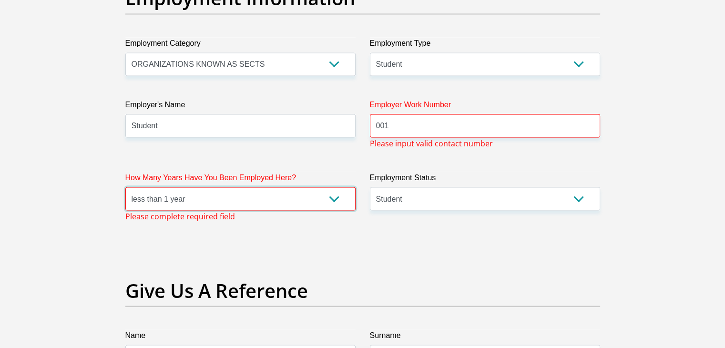
click at [125, 187] on select "less than 1 year 1-3 years 3-5 years 5+ years" at bounding box center [240, 198] width 230 height 23
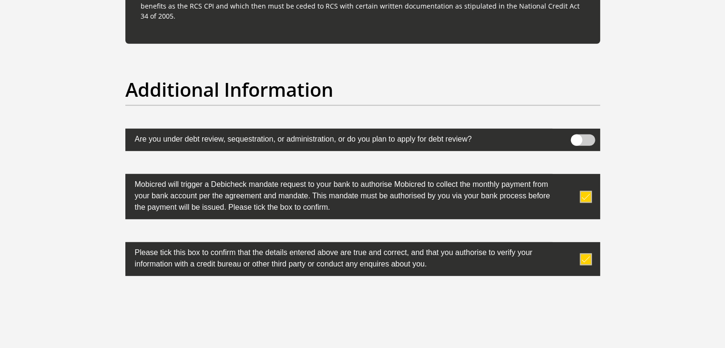
scroll to position [2958, 0]
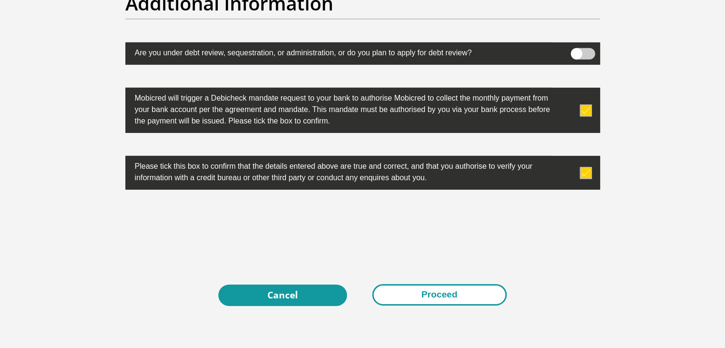
click at [427, 296] on button "Proceed" at bounding box center [439, 294] width 134 height 21
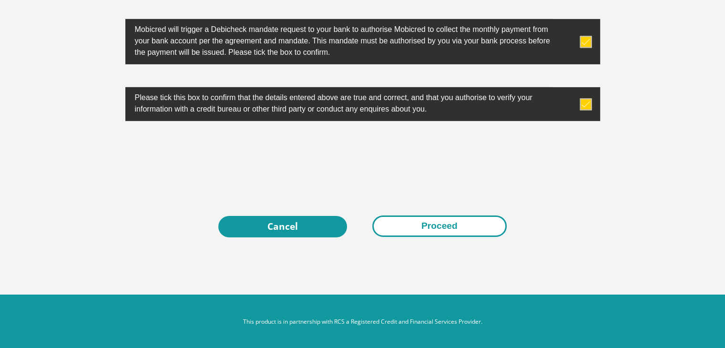
scroll to position [3111, 0]
click at [453, 220] on button "Proceed" at bounding box center [439, 225] width 134 height 21
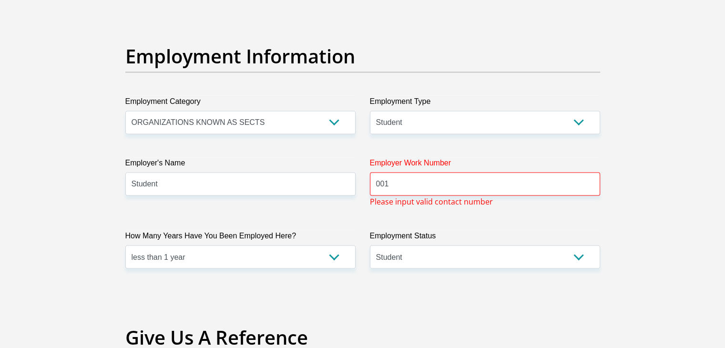
scroll to position [1724, 0]
click at [395, 189] on input "001" at bounding box center [485, 184] width 230 height 23
type input "0"
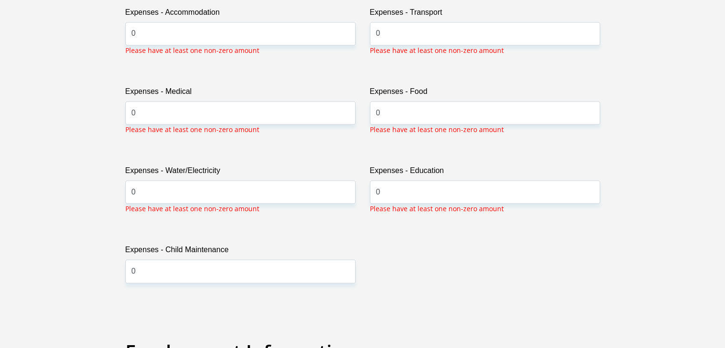
scroll to position [1403, 0]
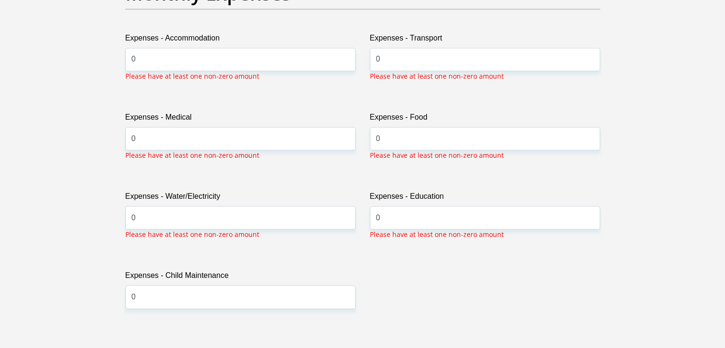
type input "0784014043"
click at [236, 135] on input "0" at bounding box center [240, 138] width 230 height 23
click at [402, 138] on input "0" at bounding box center [485, 138] width 230 height 23
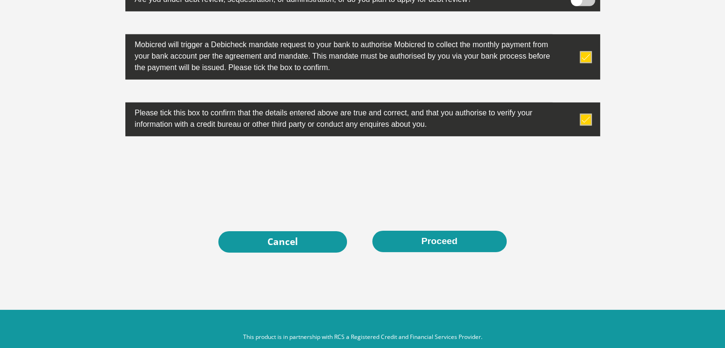
scroll to position [3054, 0]
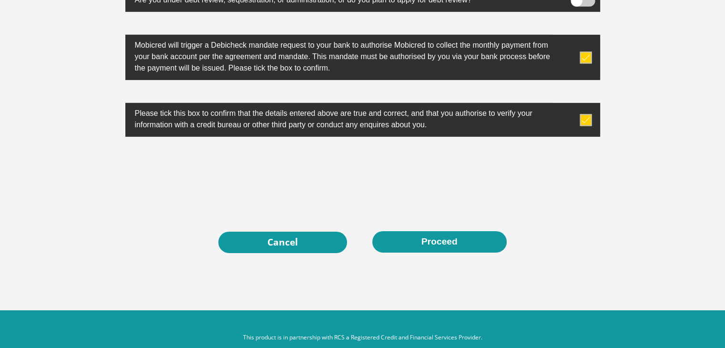
type input "500"
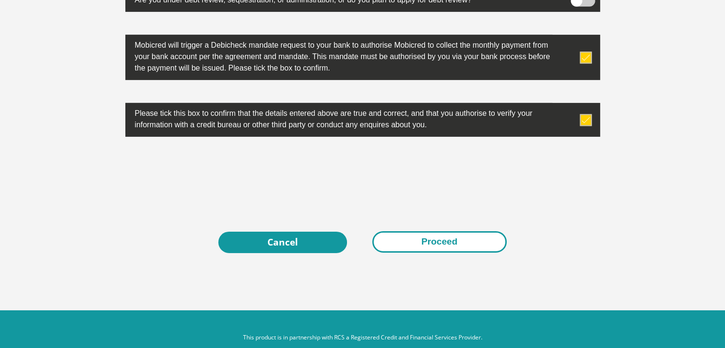
click at [410, 236] on button "Proceed" at bounding box center [439, 241] width 134 height 21
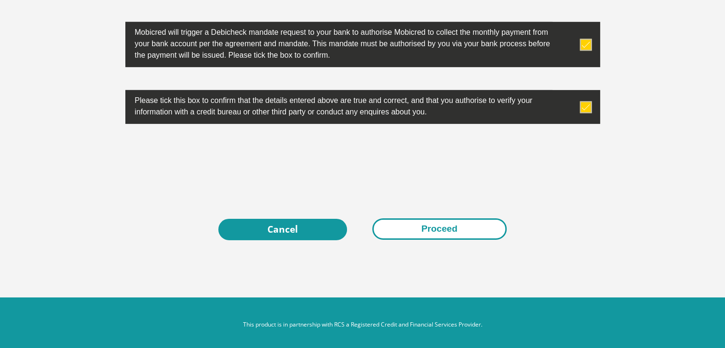
scroll to position [3070, 0]
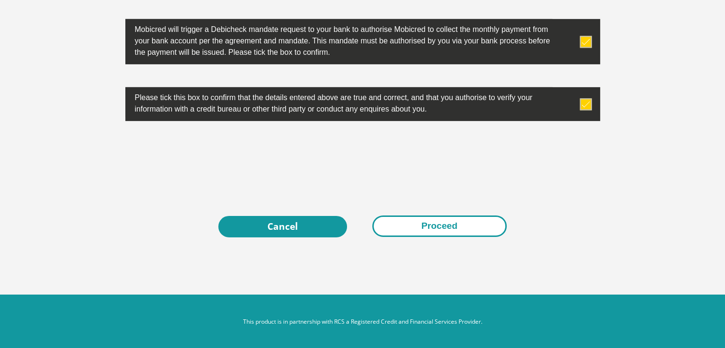
click at [420, 221] on button "Proceed" at bounding box center [439, 225] width 134 height 21
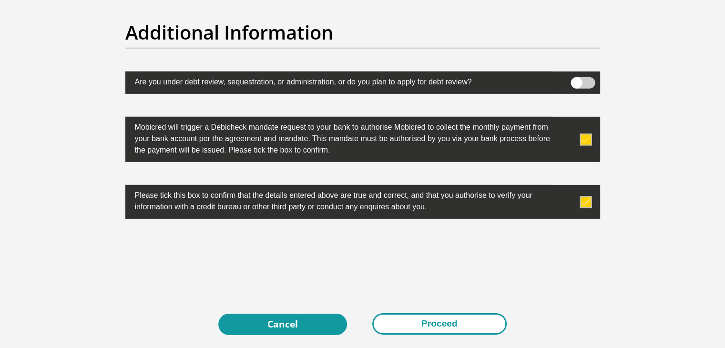
scroll to position [2977, 0]
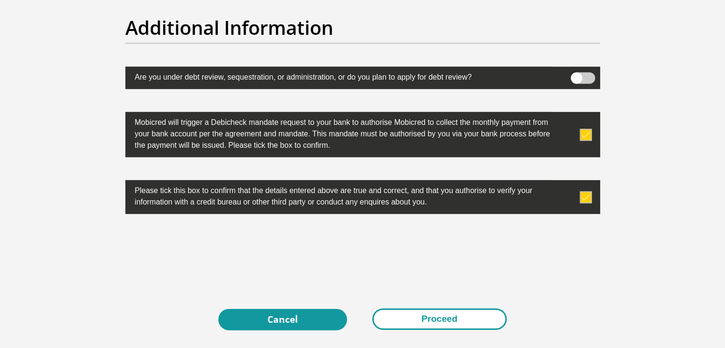
click at [436, 310] on button "Proceed" at bounding box center [439, 318] width 134 height 21
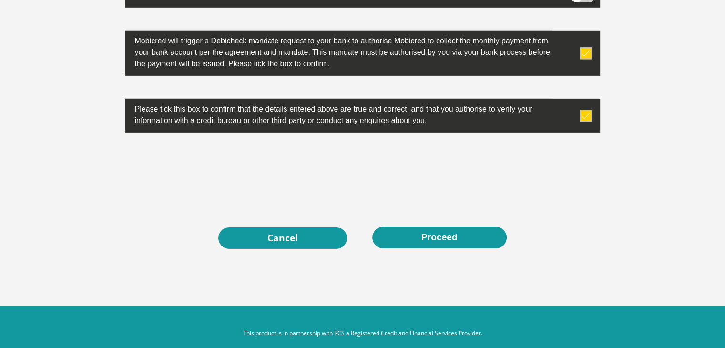
scroll to position [3070, 0]
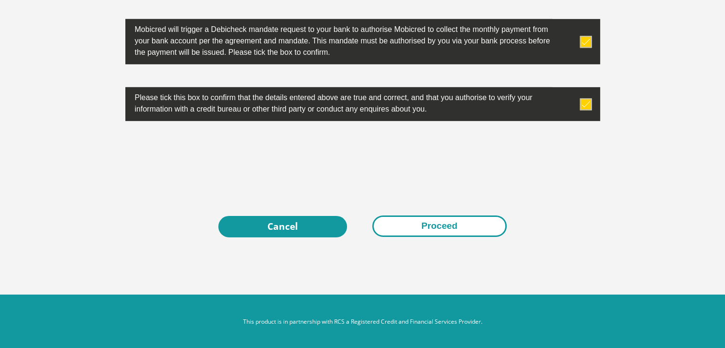
click at [470, 215] on button "Proceed" at bounding box center [439, 225] width 134 height 21
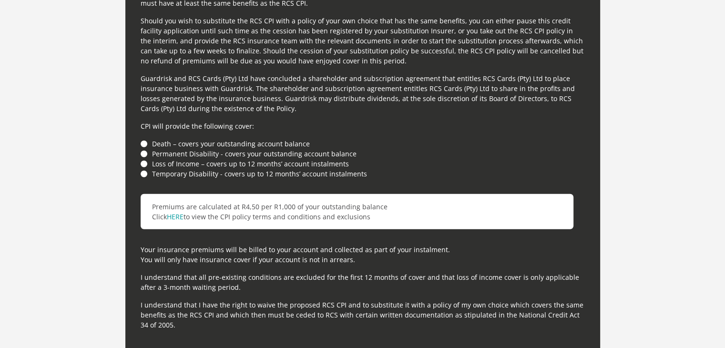
scroll to position [2607, 0]
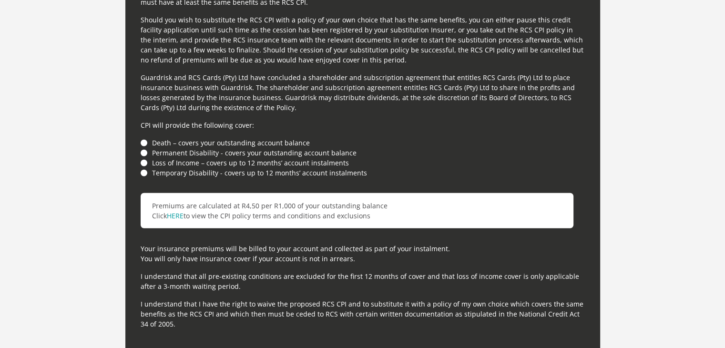
click at [145, 142] on li "Death – covers your outstanding account balance" at bounding box center [363, 143] width 444 height 10
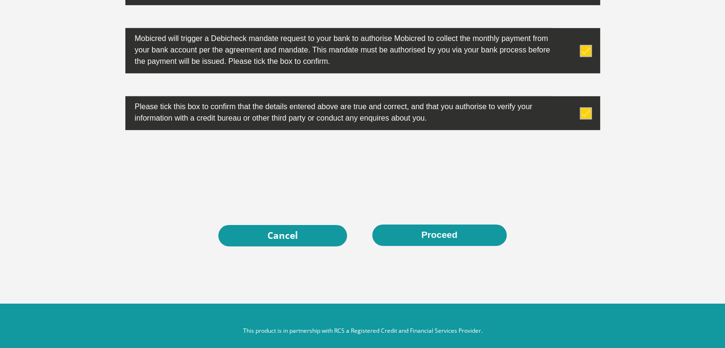
scroll to position [3069, 0]
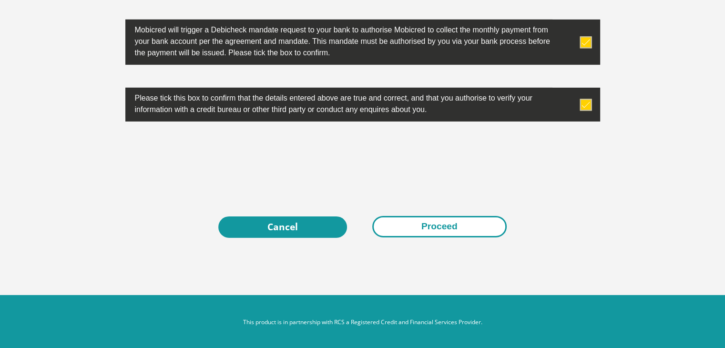
click at [464, 232] on button "Proceed" at bounding box center [439, 226] width 134 height 21
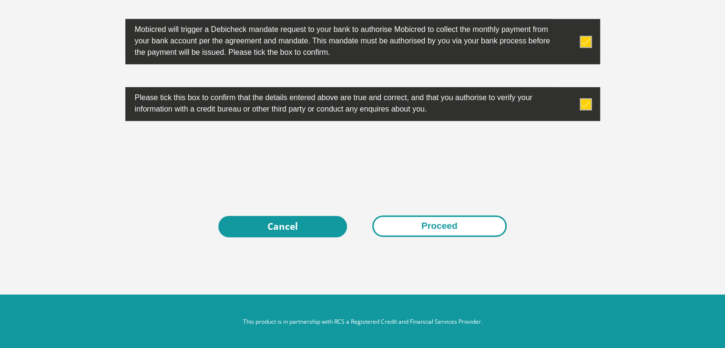
click at [473, 223] on button "Proceed" at bounding box center [439, 225] width 134 height 21
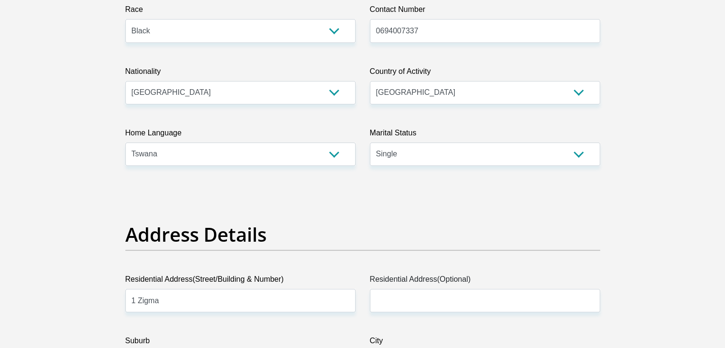
scroll to position [0, 0]
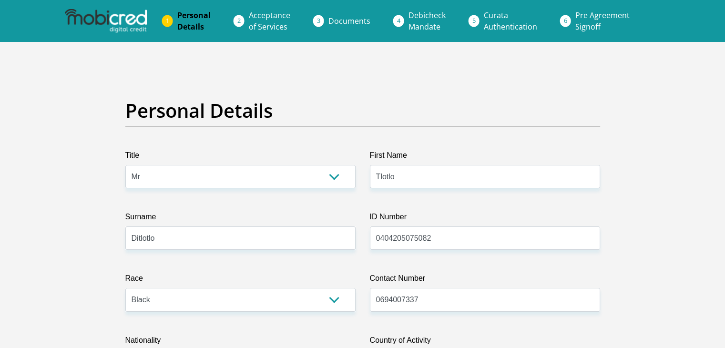
click at [246, 20] on li "Acceptance of Services" at bounding box center [281, 21] width 80 height 31
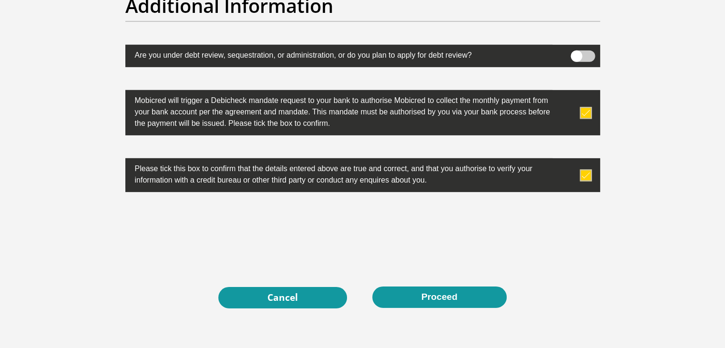
scroll to position [3070, 0]
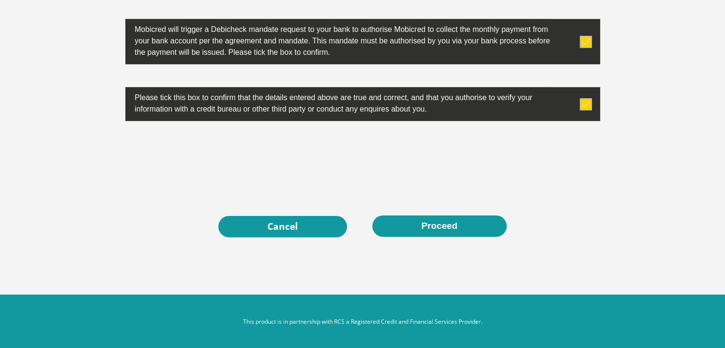
drag, startPoint x: 443, startPoint y: 236, endPoint x: 478, endPoint y: 188, distance: 59.6
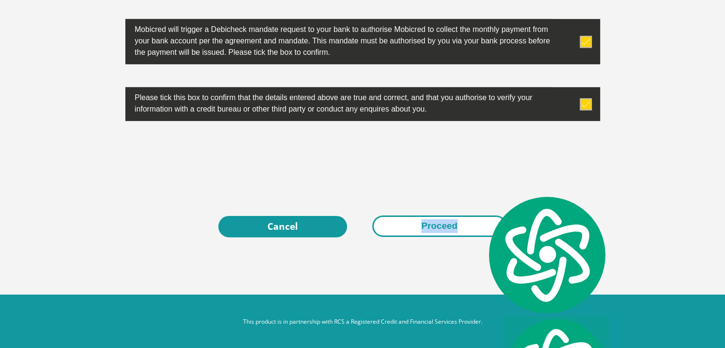
click at [468, 224] on button "Proceed" at bounding box center [439, 225] width 134 height 21
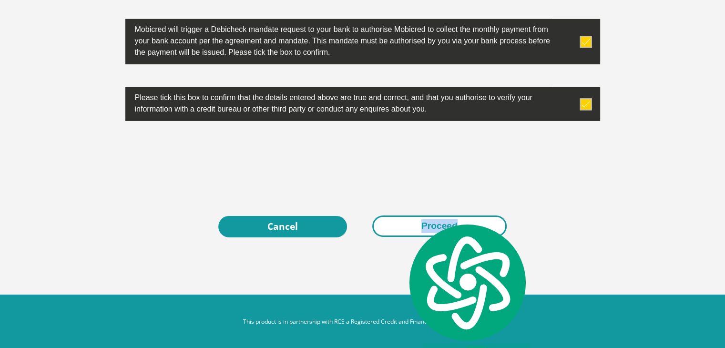
click at [399, 217] on button "Proceed" at bounding box center [439, 225] width 134 height 21
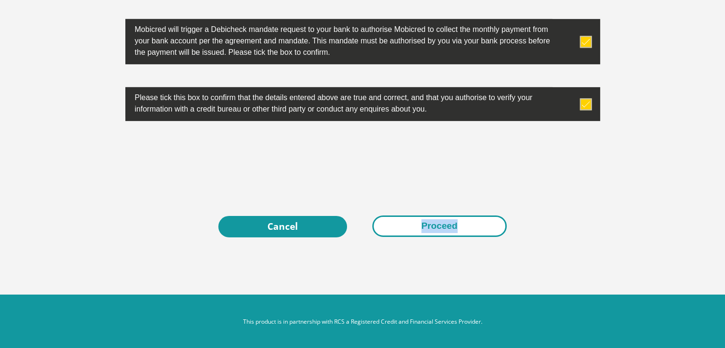
click at [446, 227] on button "Proceed" at bounding box center [439, 225] width 134 height 21
click at [467, 224] on button "Proceed" at bounding box center [439, 225] width 134 height 21
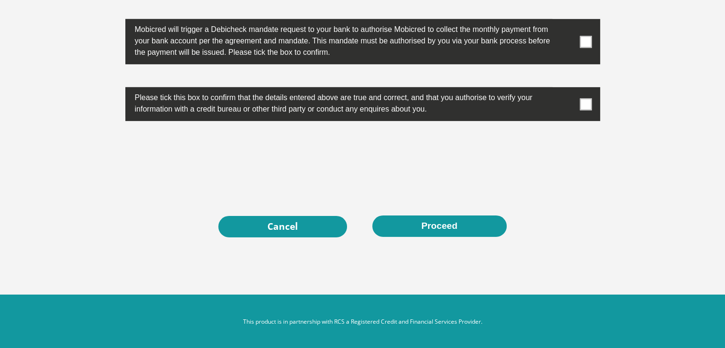
scroll to position [3070, 0]
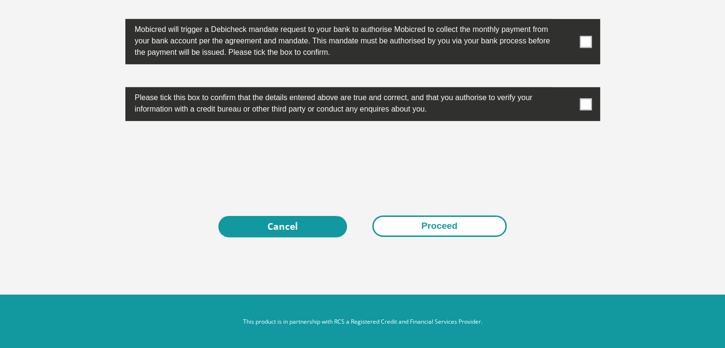
click at [494, 224] on button "Proceed" at bounding box center [439, 225] width 134 height 21
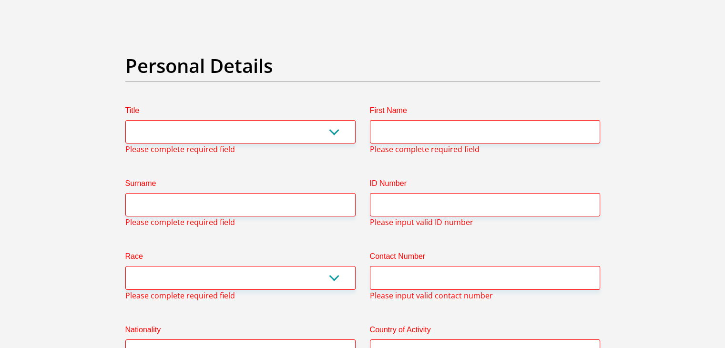
scroll to position [3334, 0]
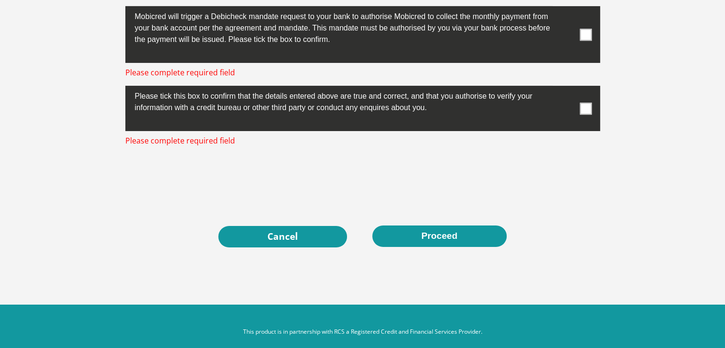
click at [585, 29] on span at bounding box center [586, 35] width 12 height 12
click at [567, 9] on input "checkbox" at bounding box center [567, 9] width 0 height 0
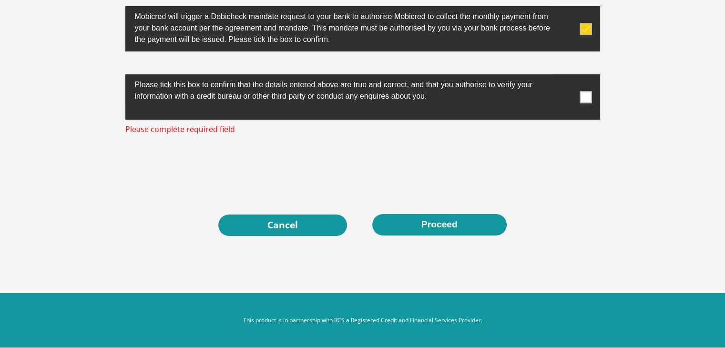
scroll to position [3333, 0]
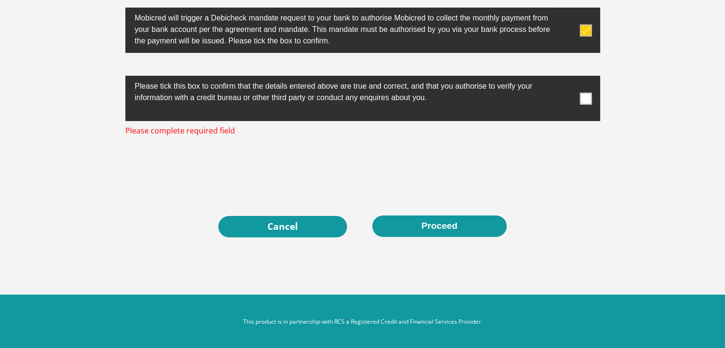
click at [588, 96] on span at bounding box center [586, 98] width 12 height 12
click at [567, 78] on input "checkbox" at bounding box center [567, 78] width 0 height 0
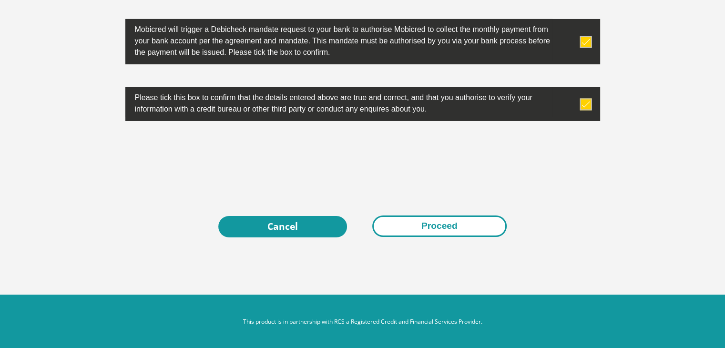
click at [437, 226] on button "Proceed" at bounding box center [439, 225] width 134 height 21
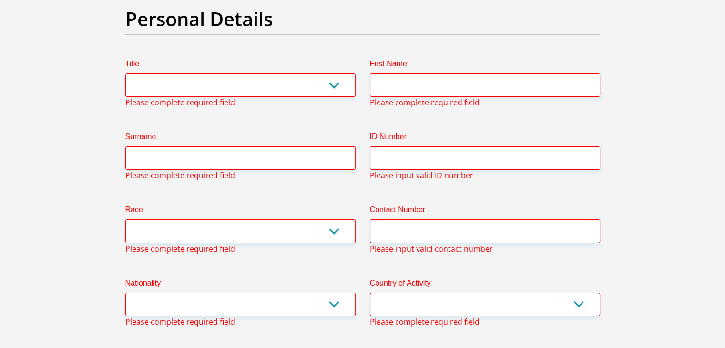
scroll to position [45, 0]
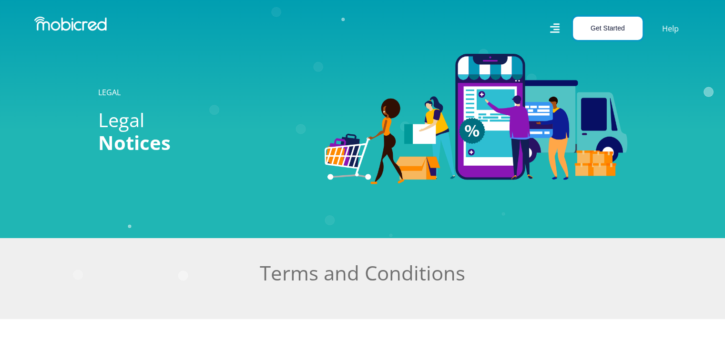
click at [631, 26] on button "Get Started" at bounding box center [608, 28] width 70 height 23
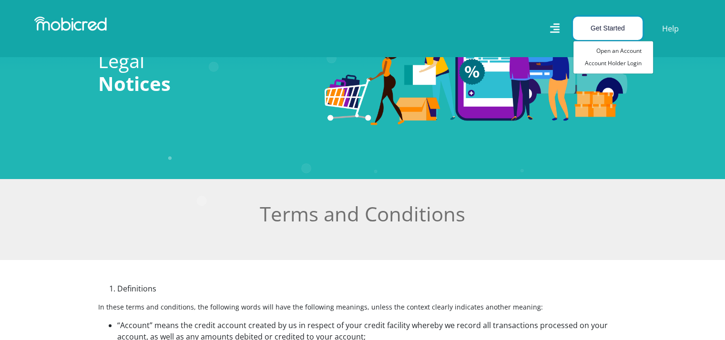
scroll to position [60, 0]
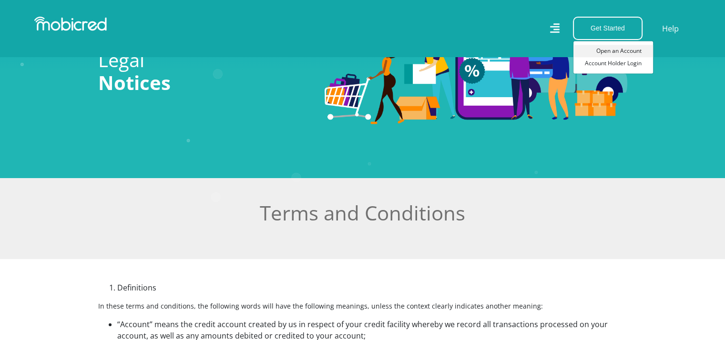
click at [629, 47] on link "Open an Account" at bounding box center [613, 51] width 80 height 12
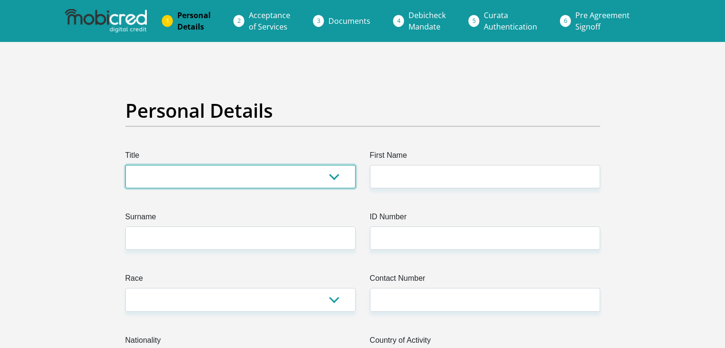
click at [256, 183] on select "Mr Ms Mrs Dr [PERSON_NAME]" at bounding box center [240, 176] width 230 height 23
select select "Mr"
click at [125, 165] on select "Mr Ms Mrs Dr [PERSON_NAME]" at bounding box center [240, 176] width 230 height 23
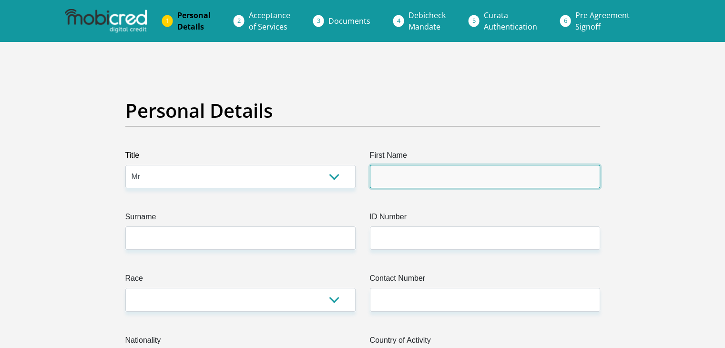
click at [386, 177] on input "First Name" at bounding box center [485, 176] width 230 height 23
type input "Tlotlo"
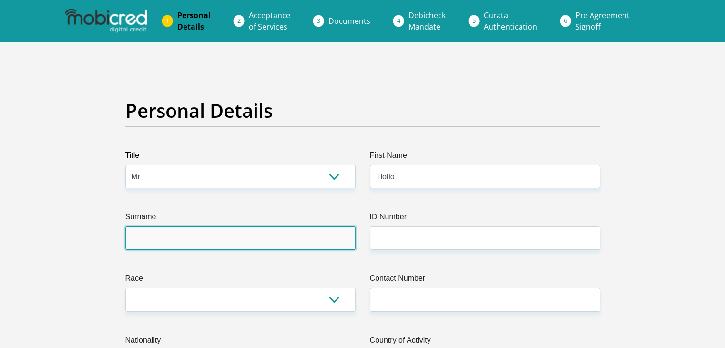
type input "Ditlotlo"
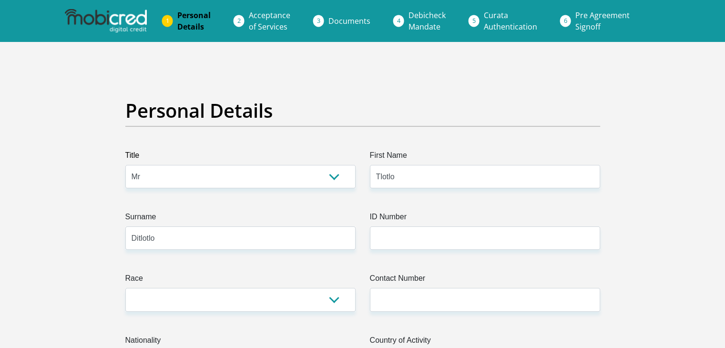
select select "ZAF"
type input "1 Zigma"
type input "[PERSON_NAME]"
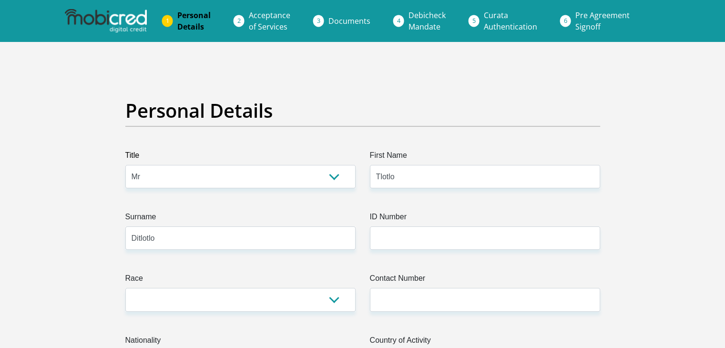
type input "8550"
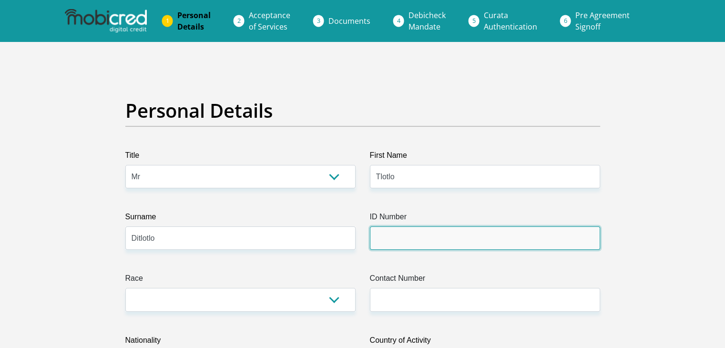
click at [421, 233] on input "ID Number" at bounding box center [485, 237] width 230 height 23
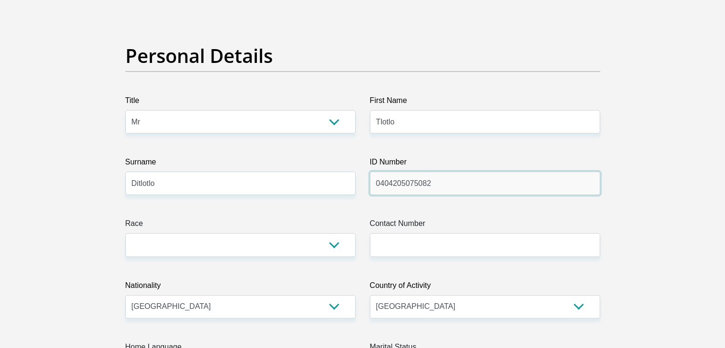
scroll to position [82, 0]
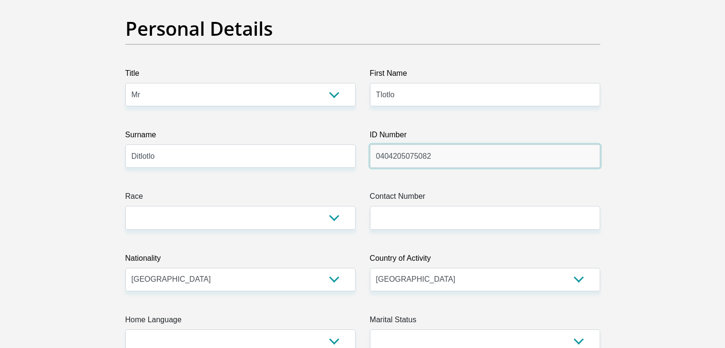
type input "0404205075082"
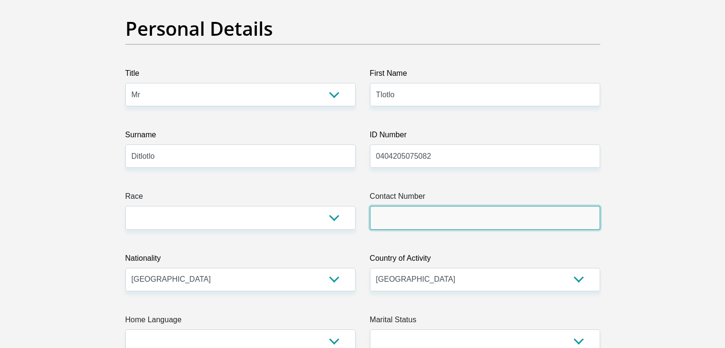
click at [420, 213] on input "Contact Number" at bounding box center [485, 217] width 230 height 23
type input "0694007337"
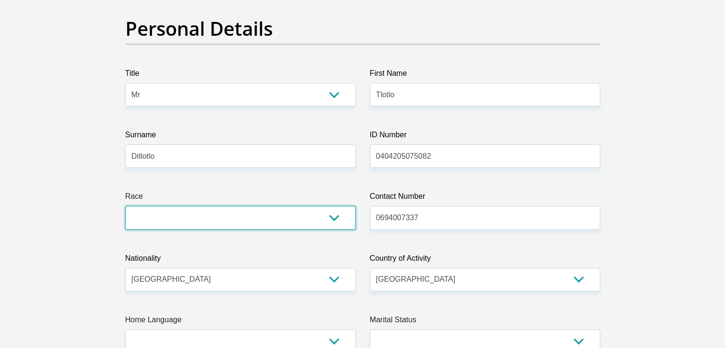
click at [307, 215] on select "Black Coloured Indian White Other" at bounding box center [240, 217] width 230 height 23
select select "1"
click at [125, 206] on select "Black Coloured Indian White Other" at bounding box center [240, 217] width 230 height 23
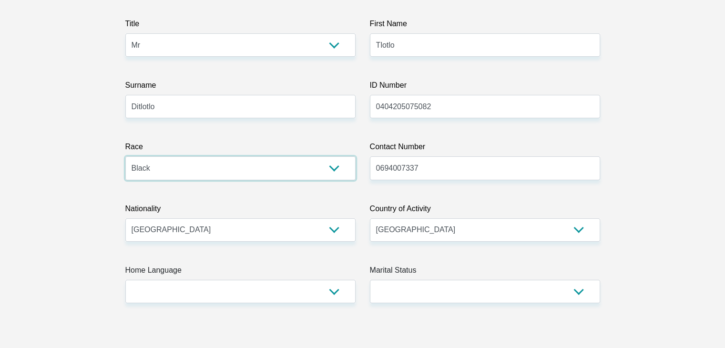
scroll to position [168, 0]
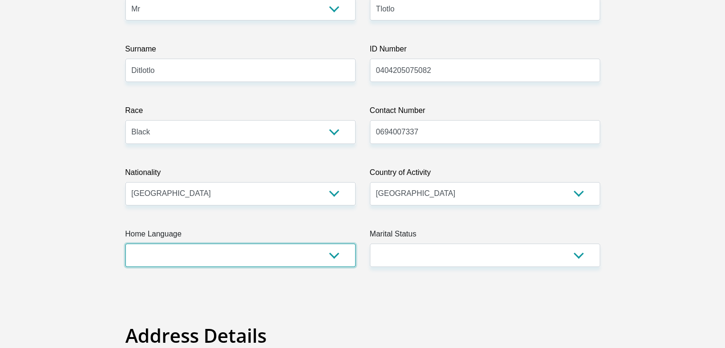
click at [312, 244] on select "Afrikaans English Sepedi South Ndebele Southern Sotho Swati Tsonga Tswana Venda…" at bounding box center [240, 255] width 230 height 23
select select "tsn"
click at [125, 244] on select "Afrikaans English Sepedi South Ndebele Southern Sotho Swati Tsonga Tswana Venda…" at bounding box center [240, 255] width 230 height 23
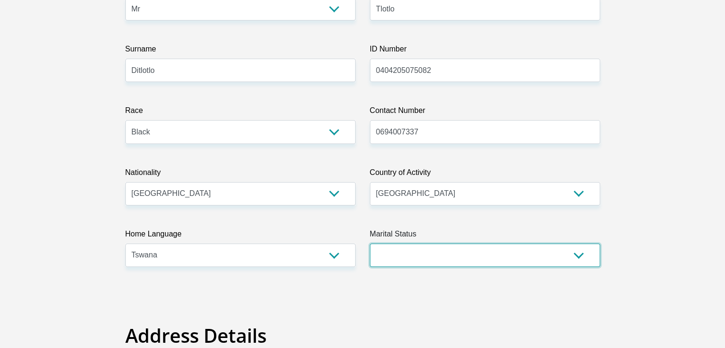
click at [431, 264] on select "Married ANC Single Divorced Widowed Married COP or Customary Law" at bounding box center [485, 255] width 230 height 23
select select "2"
click at [370, 244] on select "Married ANC Single Divorced Widowed Married COP or Customary Law" at bounding box center [485, 255] width 230 height 23
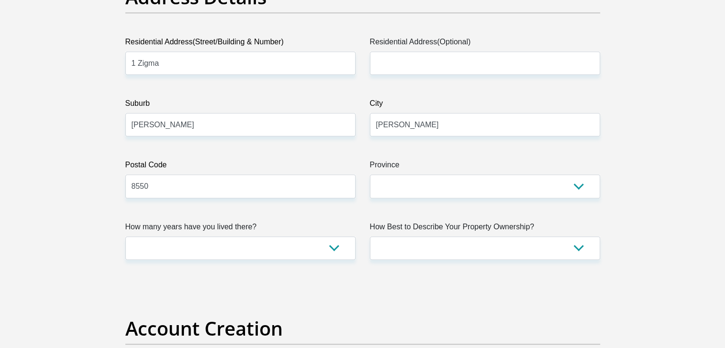
scroll to position [507, 0]
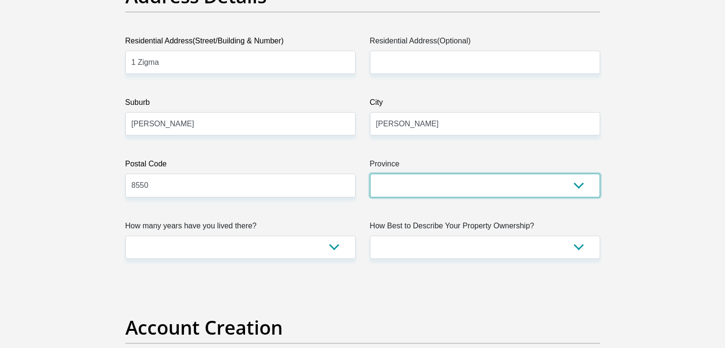
click at [466, 193] on select "Eastern Cape Free State [GEOGRAPHIC_DATA] [GEOGRAPHIC_DATA][DATE] [GEOGRAPHIC_D…" at bounding box center [485, 184] width 230 height 23
select select "[GEOGRAPHIC_DATA]"
click at [370, 173] on select "Eastern Cape Free State [GEOGRAPHIC_DATA] [GEOGRAPHIC_DATA][DATE] [GEOGRAPHIC_D…" at bounding box center [485, 184] width 230 height 23
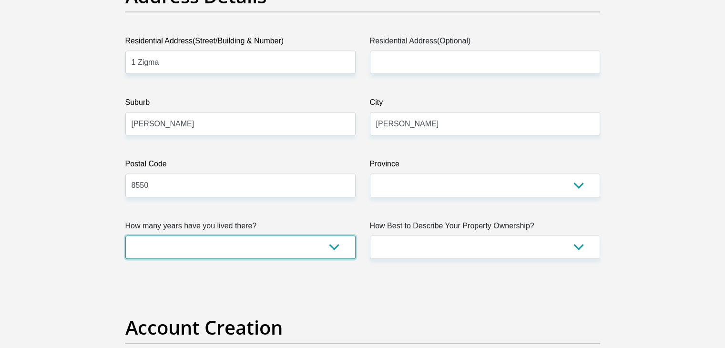
click at [319, 243] on select "less than 1 year 1-3 years 3-5 years 5+ years" at bounding box center [240, 246] width 230 height 23
select select "5"
click at [125, 235] on select "less than 1 year 1-3 years 3-5 years 5+ years" at bounding box center [240, 246] width 230 height 23
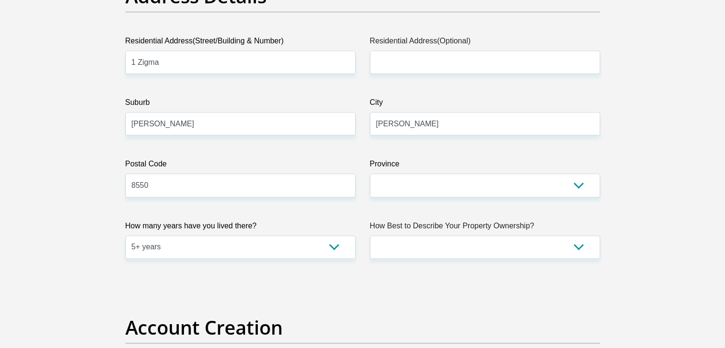
click at [475, 234] on label "How Best to Describe Your Property Ownership?" at bounding box center [485, 227] width 230 height 15
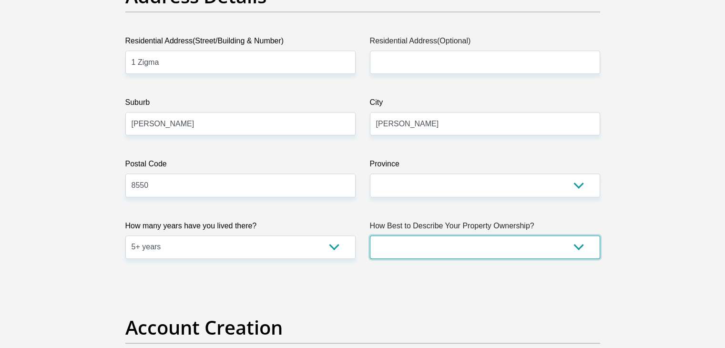
click at [475, 235] on select "Owned Rented Family Owned Company Dwelling" at bounding box center [485, 246] width 230 height 23
click at [484, 242] on select "Owned Rented Family Owned Company Dwelling" at bounding box center [485, 246] width 230 height 23
select select "parents"
click at [370, 235] on select "Owned Rented Family Owned Company Dwelling" at bounding box center [485, 246] width 230 height 23
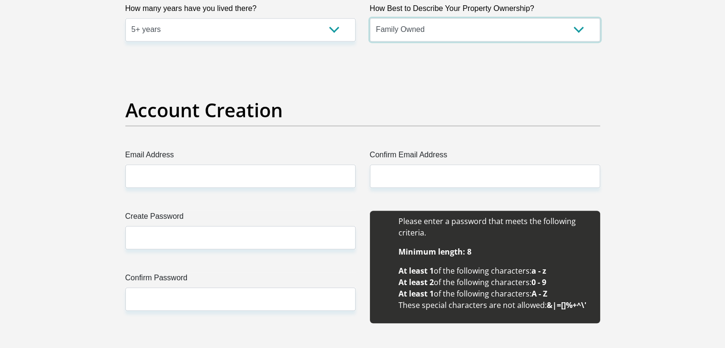
scroll to position [726, 0]
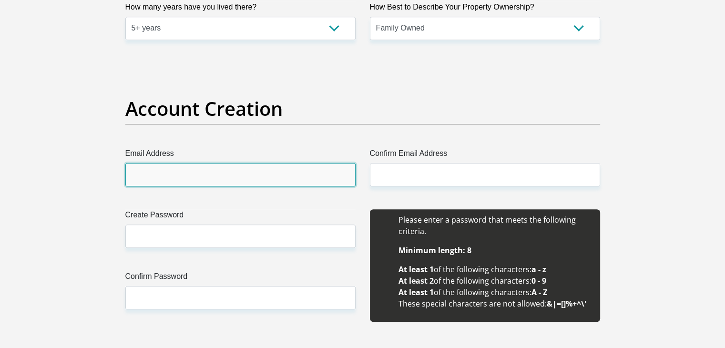
click at [289, 166] on input "Email Address" at bounding box center [240, 174] width 230 height 23
type input "[EMAIL_ADDRESS][DOMAIN_NAME]"
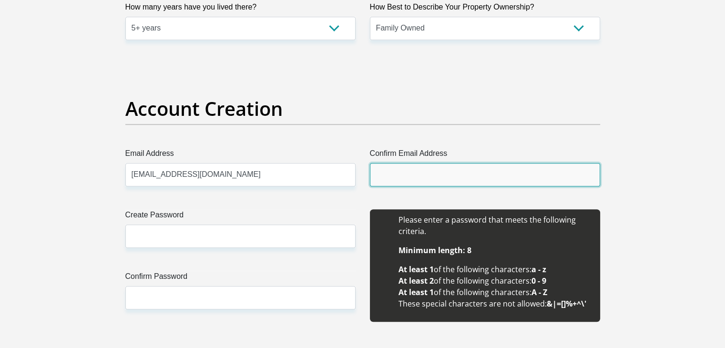
type input "[EMAIL_ADDRESS][DOMAIN_NAME]"
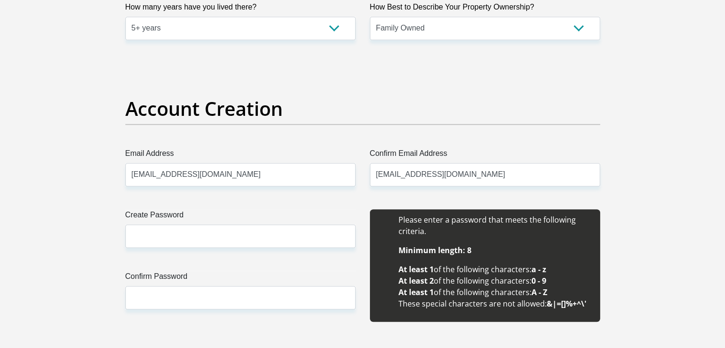
type input "Tlotlo"
type input "Ditlotlo"
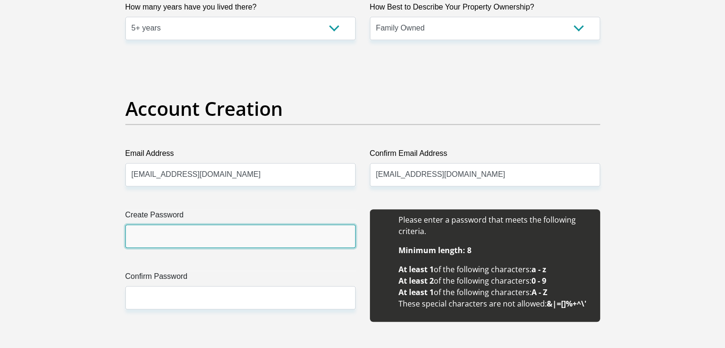
click at [249, 233] on input "Create Password" at bounding box center [240, 235] width 230 height 23
type input "040420@Td"
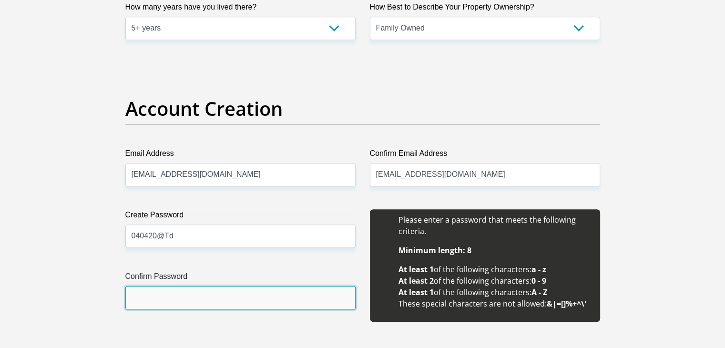
click at [209, 304] on input "Confirm Password" at bounding box center [240, 297] width 230 height 23
type input "040420@Td"
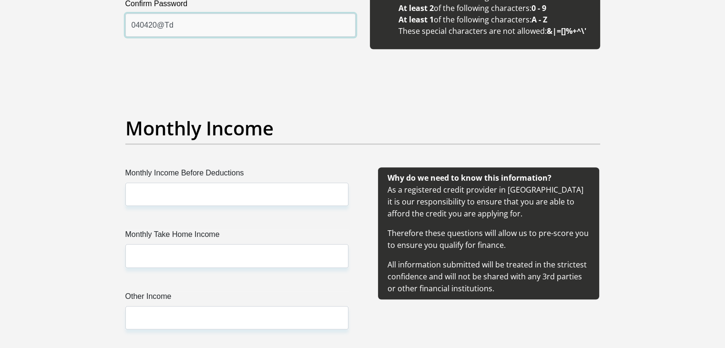
scroll to position [1005, 0]
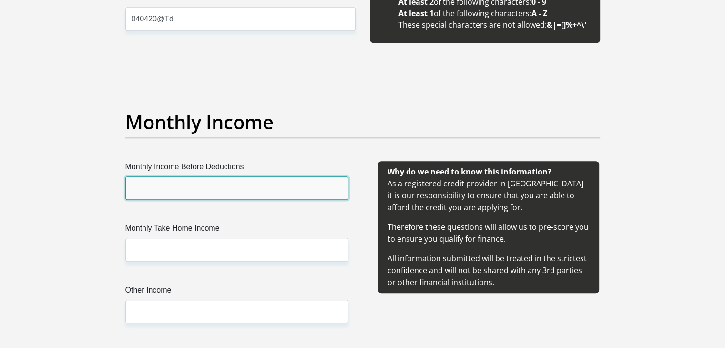
click at [223, 186] on input "Monthly Income Before Deductions" at bounding box center [236, 187] width 223 height 23
type input "6000"
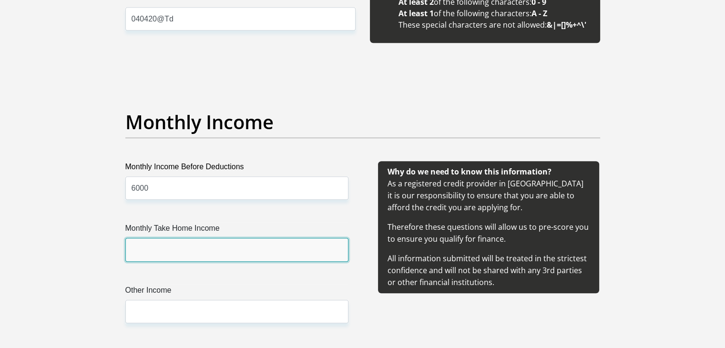
click at [198, 259] on input "Monthly Take Home Income" at bounding box center [236, 249] width 223 height 23
type input "6000"
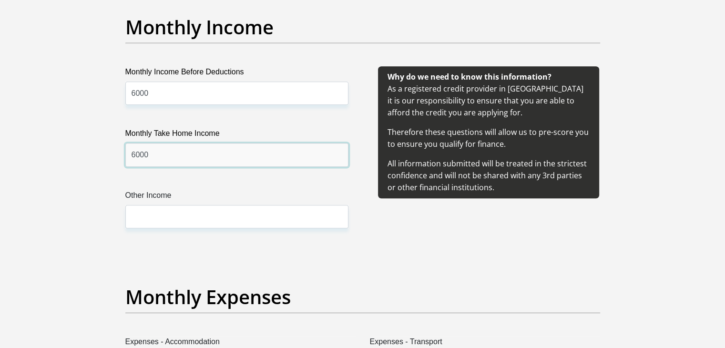
scroll to position [1104, 0]
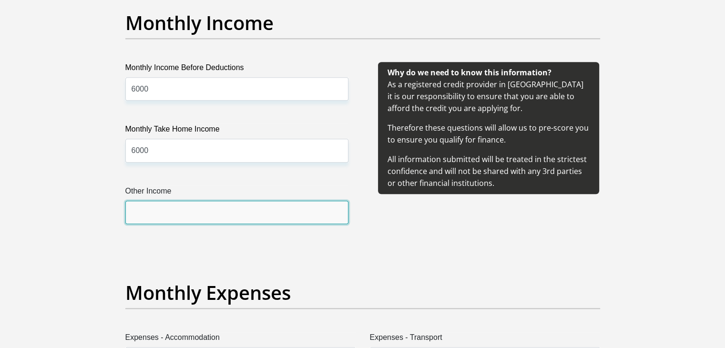
click at [234, 203] on input "Other Income" at bounding box center [236, 212] width 223 height 23
type input "0"
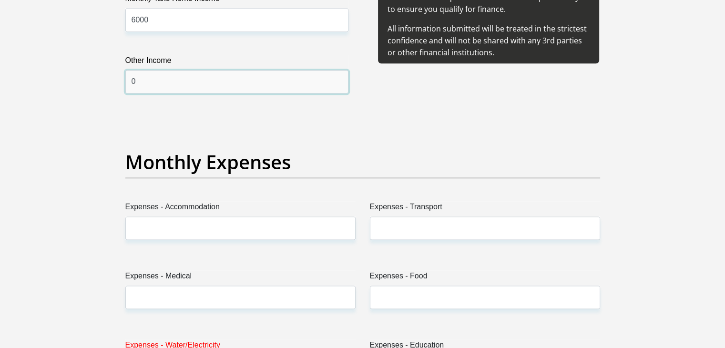
scroll to position [1235, 0]
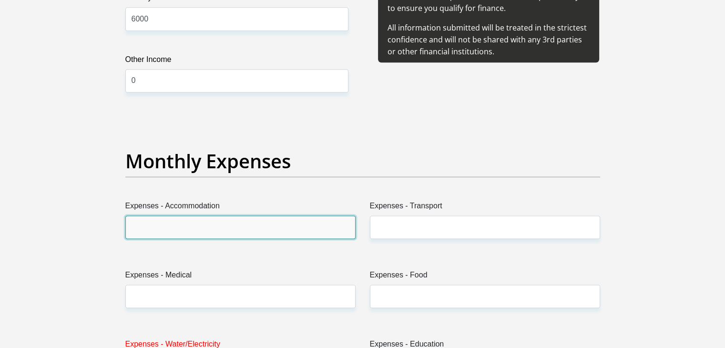
click at [285, 220] on input "Expenses - Accommodation" at bounding box center [240, 226] width 230 height 23
type input "0"
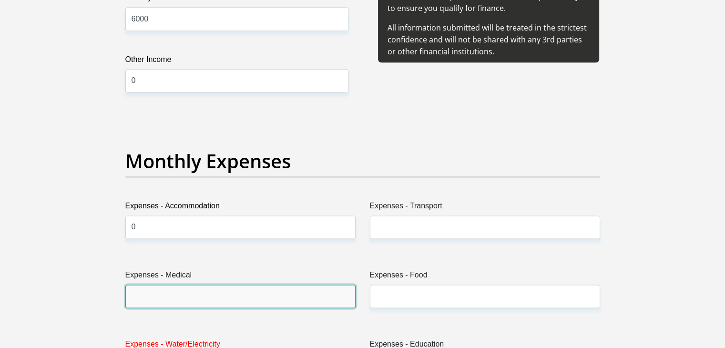
click at [225, 296] on input "Expenses - Medical" at bounding box center [240, 296] width 230 height 23
type input "0"
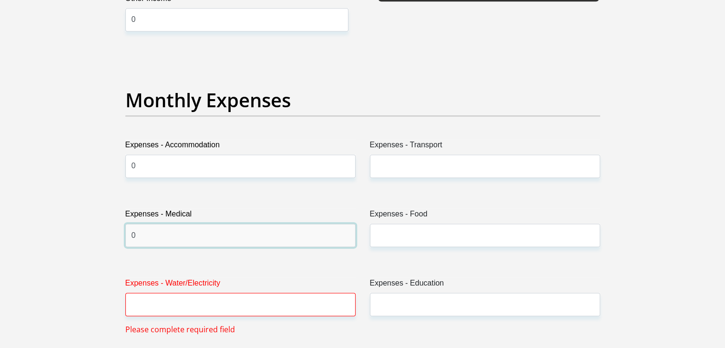
scroll to position [1300, 0]
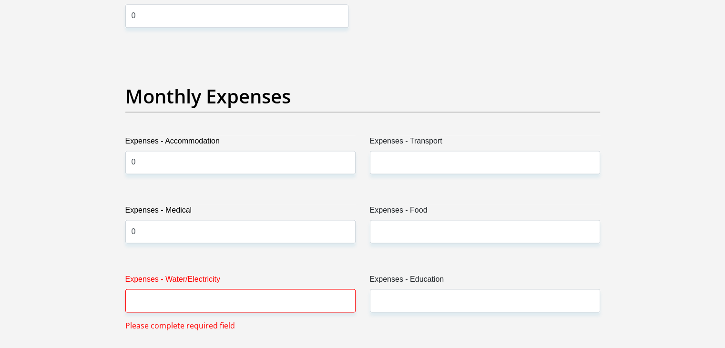
click at [207, 320] on span "Please complete required field" at bounding box center [180, 325] width 110 height 11
click at [217, 307] on input "Expenses - Water/Electricity" at bounding box center [240, 300] width 230 height 23
click at [214, 293] on input "Expenses - Water/Electricity" at bounding box center [240, 300] width 230 height 23
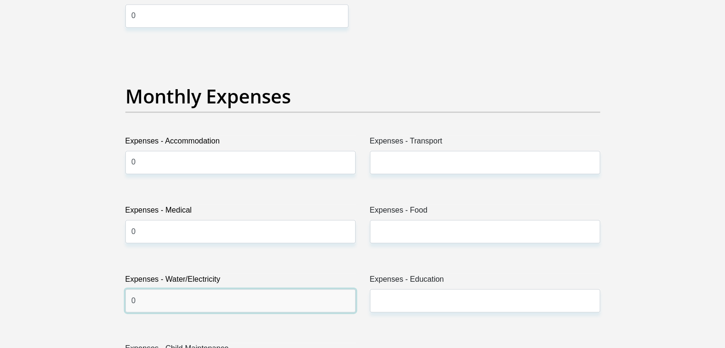
type input "0"
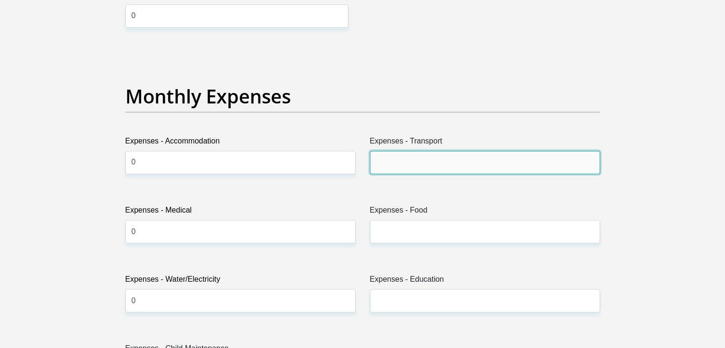
click at [421, 163] on input "Expenses - Transport" at bounding box center [485, 162] width 230 height 23
type input "0"
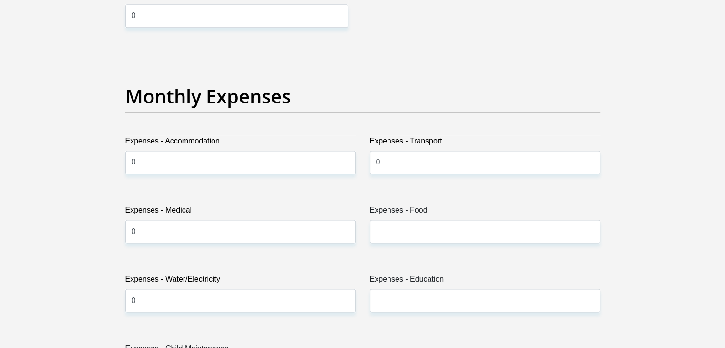
click at [412, 217] on label "Expenses - Food" at bounding box center [485, 211] width 230 height 15
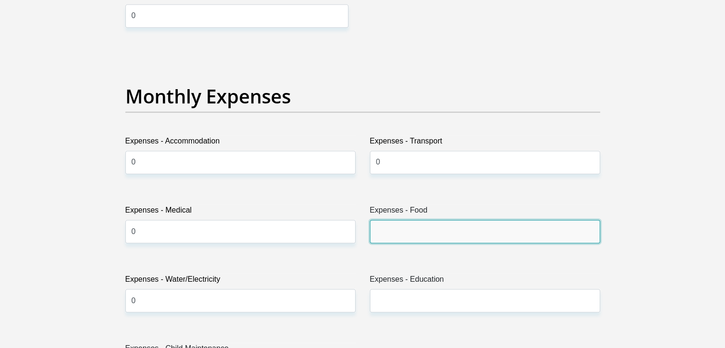
click at [412, 220] on input "Expenses - Food" at bounding box center [485, 231] width 230 height 23
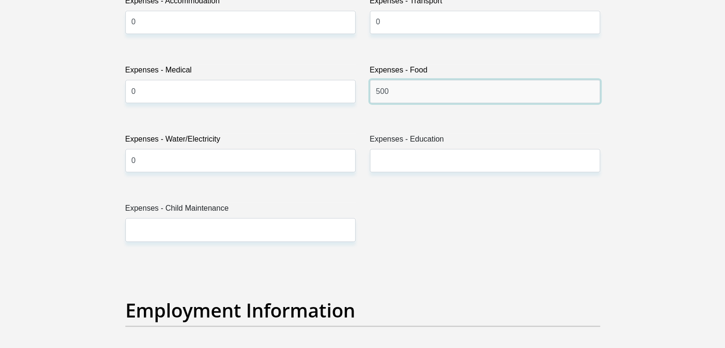
scroll to position [1441, 0]
type input "500"
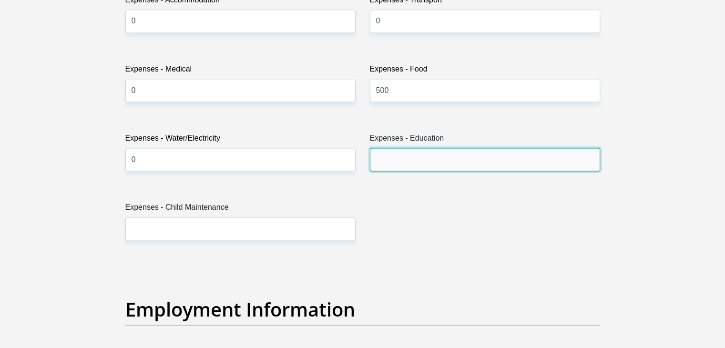
click at [455, 149] on input "Expenses - Education" at bounding box center [485, 159] width 230 height 23
type input "0"
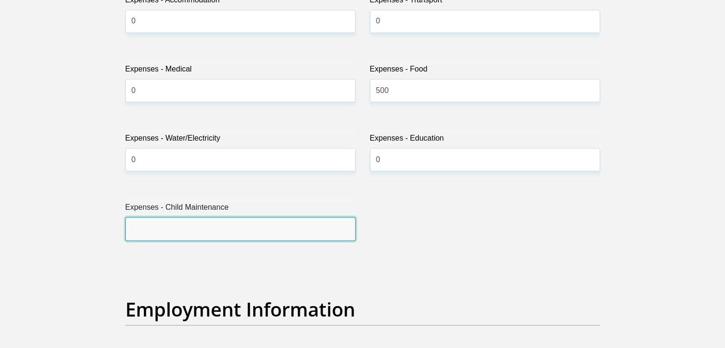
click at [298, 221] on input "Expenses - Child Maintenance" at bounding box center [240, 228] width 230 height 23
type input "0"
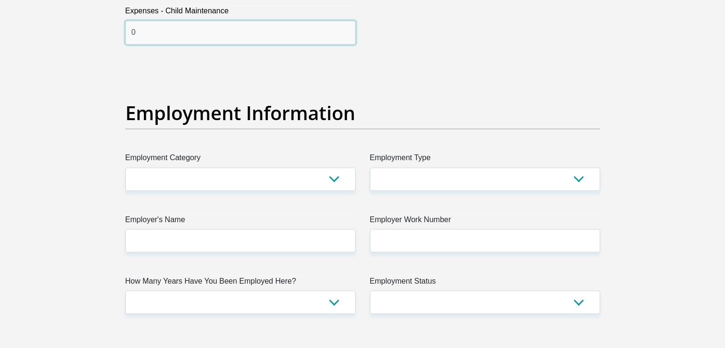
scroll to position [1681, 0]
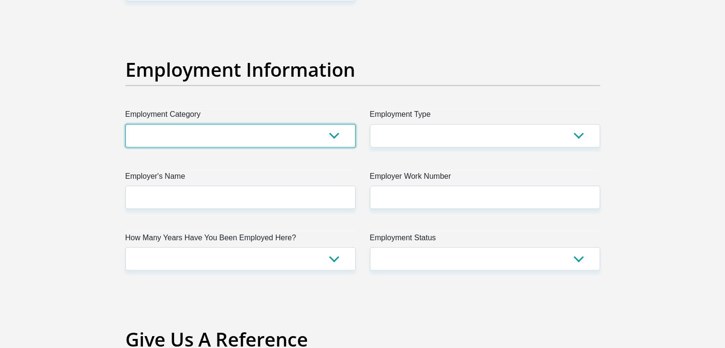
click at [225, 132] on select "AGRICULTURE ALCOHOL & TOBACCO CONSTRUCTION MATERIALS METALLURGY EQUIPMENT FOR R…" at bounding box center [240, 135] width 230 height 23
click at [242, 135] on select "AGRICULTURE ALCOHOL & TOBACCO CONSTRUCTION MATERIALS METALLURGY EQUIPMENT FOR R…" at bounding box center [240, 135] width 230 height 23
select select "77"
click at [125, 124] on select "AGRICULTURE ALCOHOL & TOBACCO CONSTRUCTION MATERIALS METALLURGY EQUIPMENT FOR R…" at bounding box center [240, 135] width 230 height 23
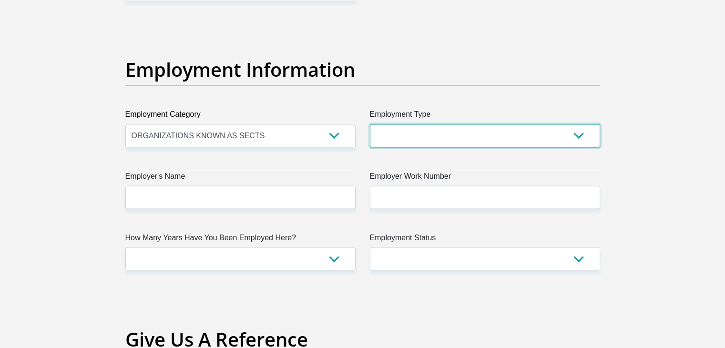
click at [519, 130] on select "College/Lecturer Craft Seller Creative Driver Executive Farmer Forces - Non Com…" at bounding box center [485, 135] width 230 height 23
select select "Student"
click at [370, 124] on select "College/Lecturer Craft Seller Creative Driver Executive Farmer Forces - Non Com…" at bounding box center [485, 135] width 230 height 23
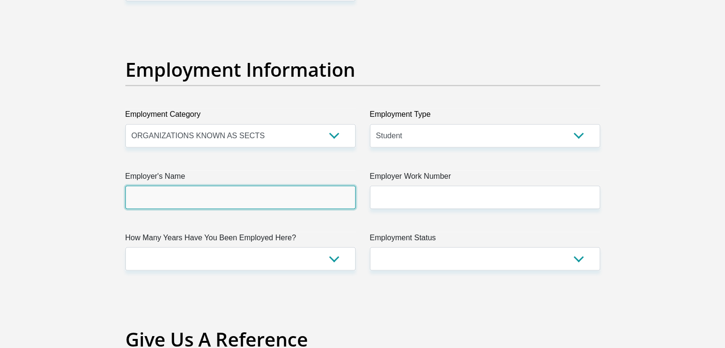
click at [327, 205] on input "Employer's Name" at bounding box center [240, 196] width 230 height 23
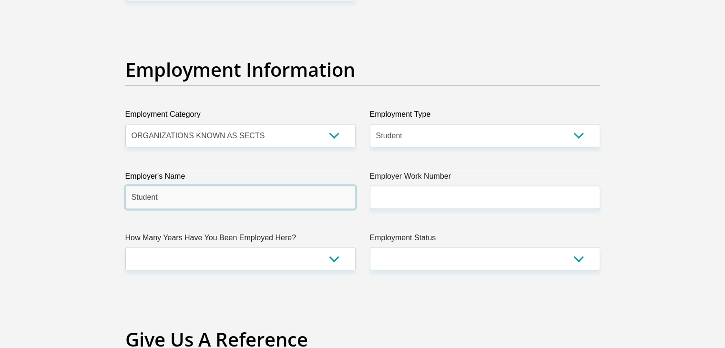
type input "Student"
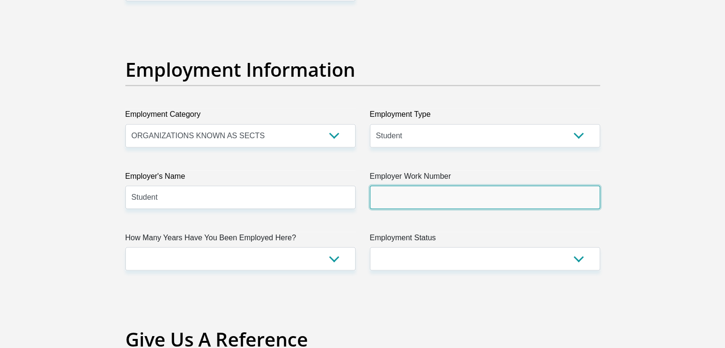
click at [403, 193] on input "Employer Work Number" at bounding box center [485, 196] width 230 height 23
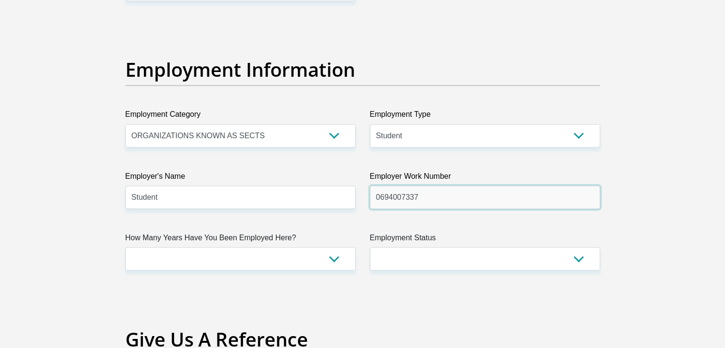
type input "0694007337"
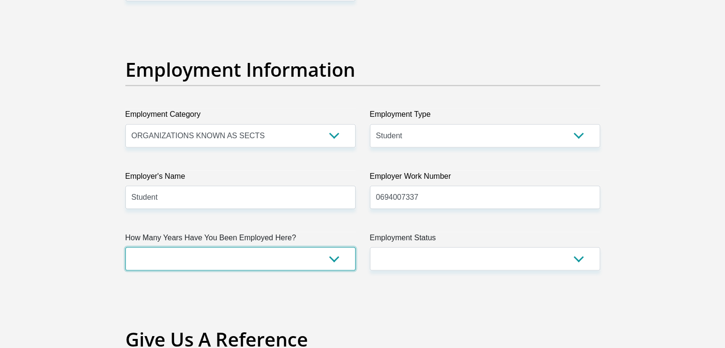
click at [291, 247] on select "less than 1 year 1-3 years 3-5 years 5+ years" at bounding box center [240, 258] width 230 height 23
select select "6"
click at [125, 247] on select "less than 1 year 1-3 years 3-5 years 5+ years" at bounding box center [240, 258] width 230 height 23
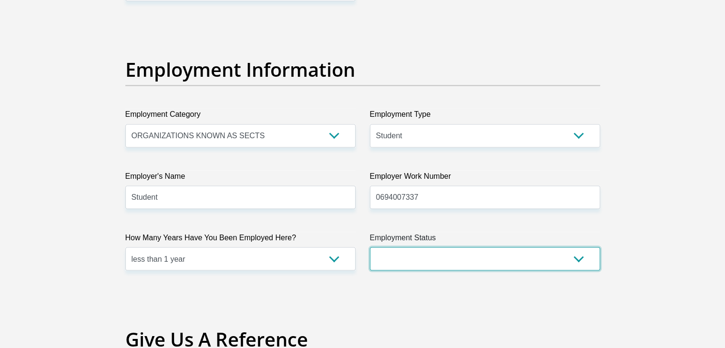
click at [465, 252] on select "Permanent/Full-time Part-time/Casual [DEMOGRAPHIC_DATA] Worker Self-Employed Ho…" at bounding box center [485, 258] width 230 height 23
select select "7"
click at [370, 247] on select "Permanent/Full-time Part-time/Casual [DEMOGRAPHIC_DATA] Worker Self-Employed Ho…" at bounding box center [485, 258] width 230 height 23
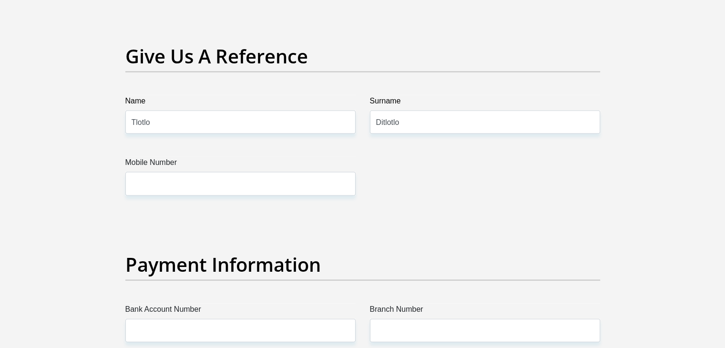
scroll to position [1971, 0]
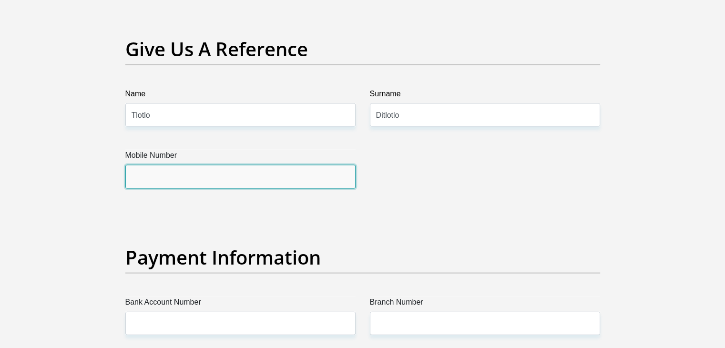
click at [272, 177] on input "Mobile Number" at bounding box center [240, 176] width 230 height 23
type input "0694007337"
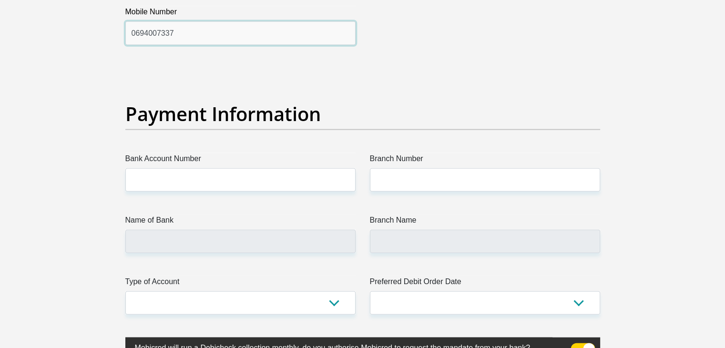
scroll to position [2114, 0]
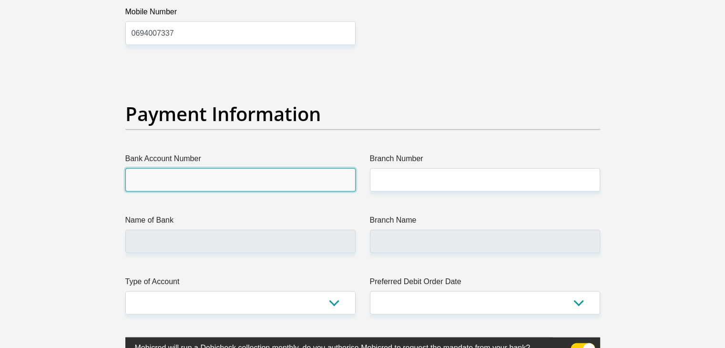
click at [230, 179] on input "Bank Account Number" at bounding box center [240, 179] width 230 height 23
type input "9367071791"
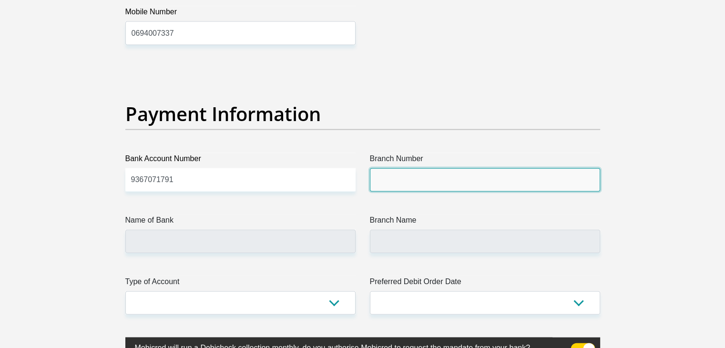
click at [402, 169] on input "Branch Number" at bounding box center [485, 179] width 230 height 23
type input "632005"
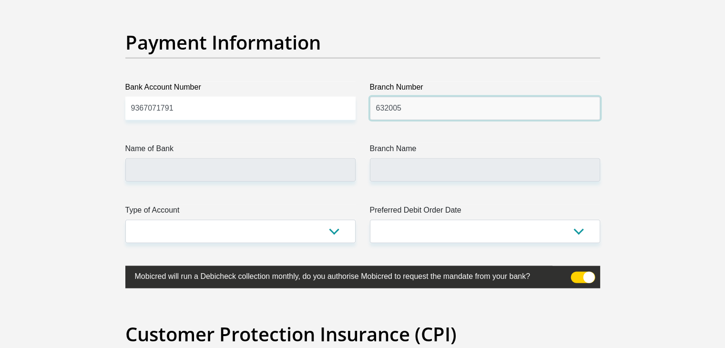
scroll to position [2190, 0]
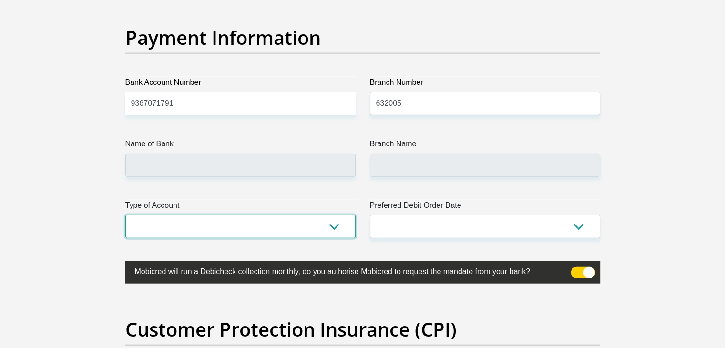
click at [336, 230] on select "Cheque Savings" at bounding box center [240, 226] width 230 height 23
type input "ABSA BANK"
type input "ABSA ELECTRONIC SETTLEMENT CNT"
select select "SAV"
click at [125, 215] on select "Cheque Savings" at bounding box center [240, 226] width 230 height 23
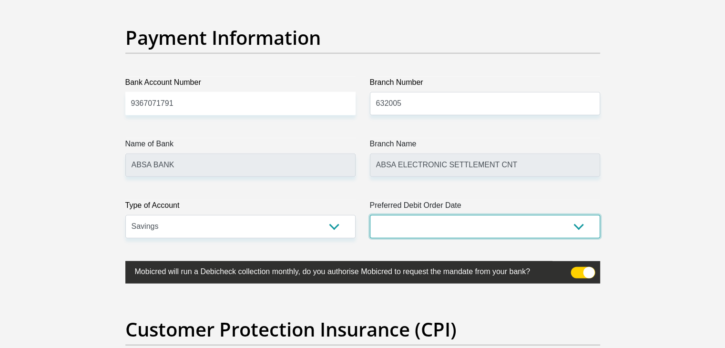
click at [422, 229] on select "1st 2nd 3rd 4th 5th 7th 18th 19th 20th 21st 22nd 23rd 24th 25th 26th 27th 28th …" at bounding box center [485, 226] width 230 height 23
select select "1"
click at [370, 215] on select "1st 2nd 3rd 4th 5th 7th 18th 19th 20th 21st 22nd 23rd 24th 25th 26th 27th 28th …" at bounding box center [485, 226] width 230 height 23
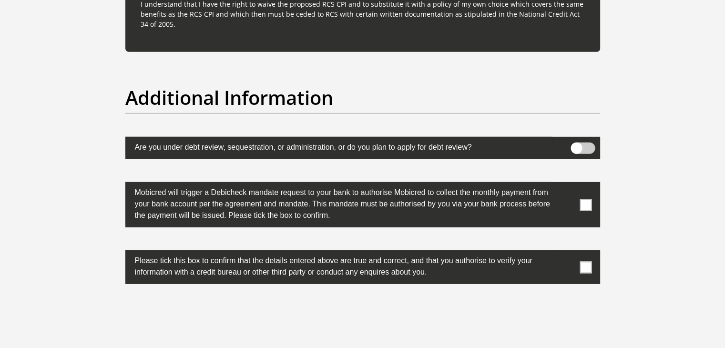
scroll to position [2917, 0]
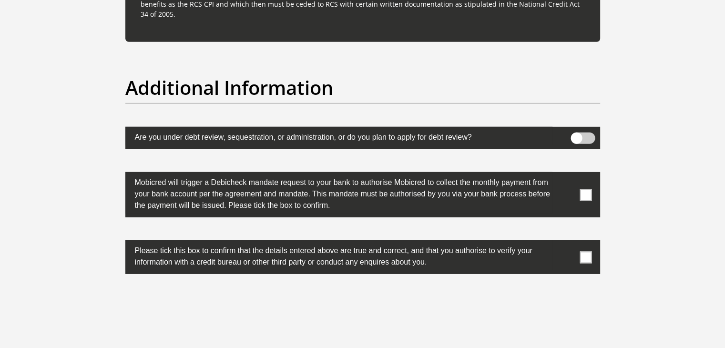
click at [590, 189] on span at bounding box center [586, 195] width 12 height 12
click at [567, 174] on input "checkbox" at bounding box center [567, 174] width 0 height 0
click at [583, 251] on span at bounding box center [586, 257] width 12 height 12
click at [567, 243] on input "checkbox" at bounding box center [567, 243] width 0 height 0
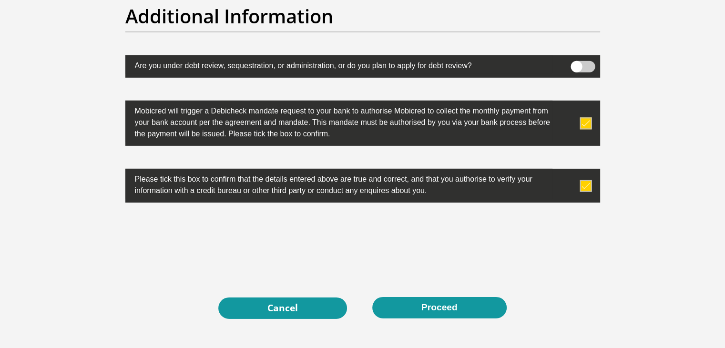
scroll to position [2989, 0]
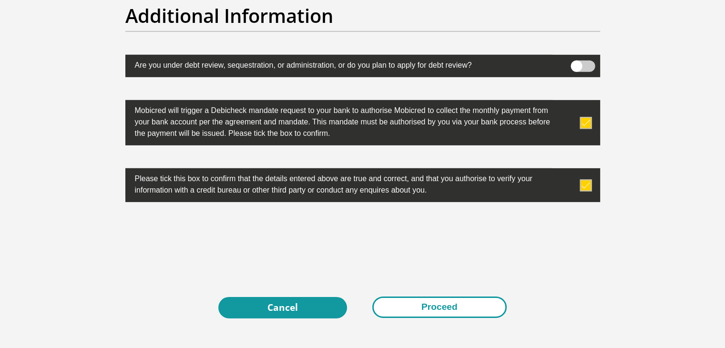
click at [452, 307] on button "Proceed" at bounding box center [439, 306] width 134 height 21
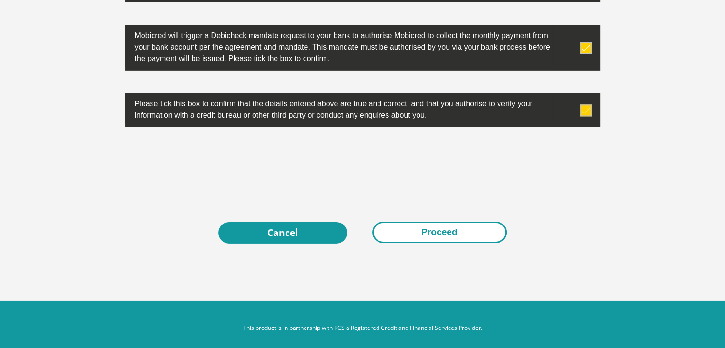
scroll to position [3070, 0]
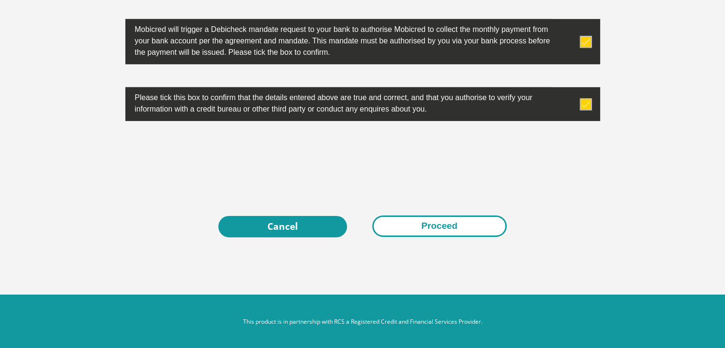
click at [475, 226] on button "Proceed" at bounding box center [439, 225] width 134 height 21
drag, startPoint x: 484, startPoint y: 213, endPoint x: 478, endPoint y: 219, distance: 8.1
type textarea "Proceed"
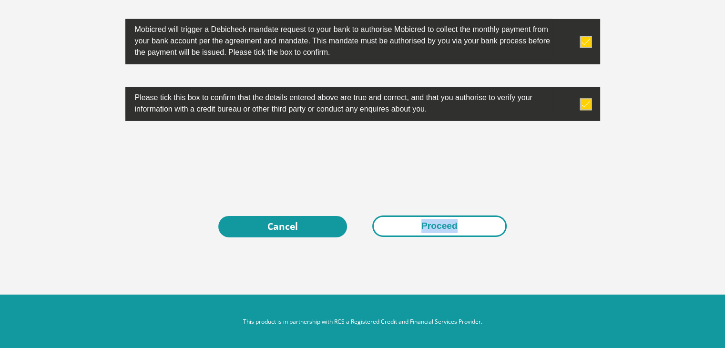
click at [478, 219] on button "Proceed" at bounding box center [439, 225] width 134 height 21
click at [481, 216] on button "Proceed" at bounding box center [439, 225] width 134 height 21
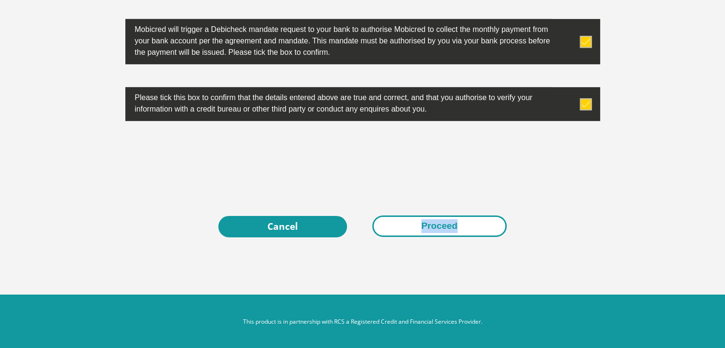
click at [481, 216] on button "Proceed" at bounding box center [439, 225] width 134 height 21
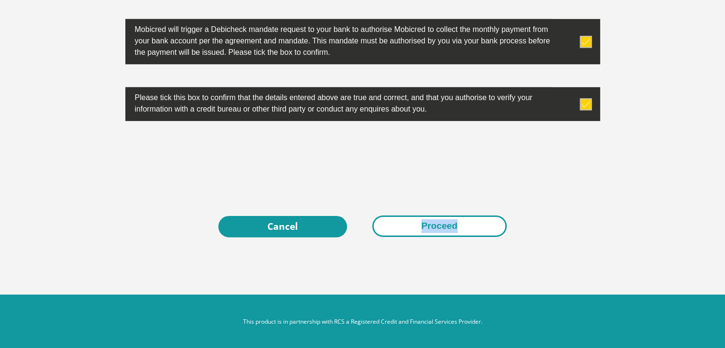
click at [481, 216] on button "Proceed" at bounding box center [439, 225] width 134 height 21
click at [479, 229] on button "Proceed" at bounding box center [439, 225] width 134 height 21
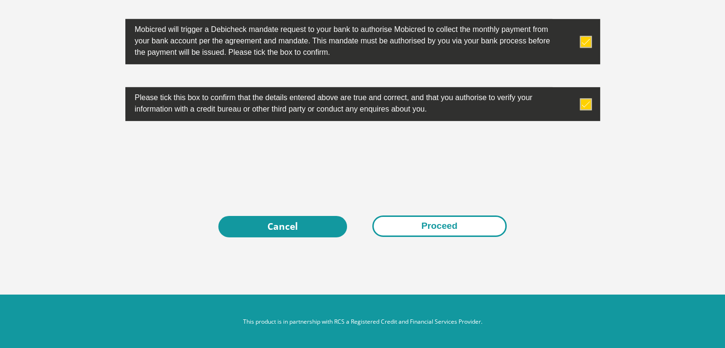
click at [490, 226] on button "Proceed" at bounding box center [439, 225] width 134 height 21
click at [490, 225] on button "Proceed" at bounding box center [439, 225] width 134 height 21
